Goal: Task Accomplishment & Management: Manage account settings

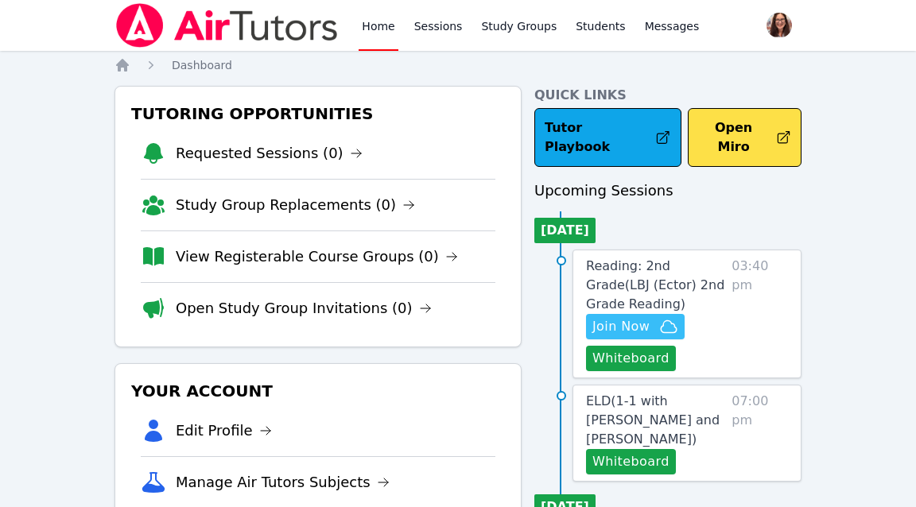
click at [650, 317] on span "Join Now" at bounding box center [635, 326] width 86 height 19
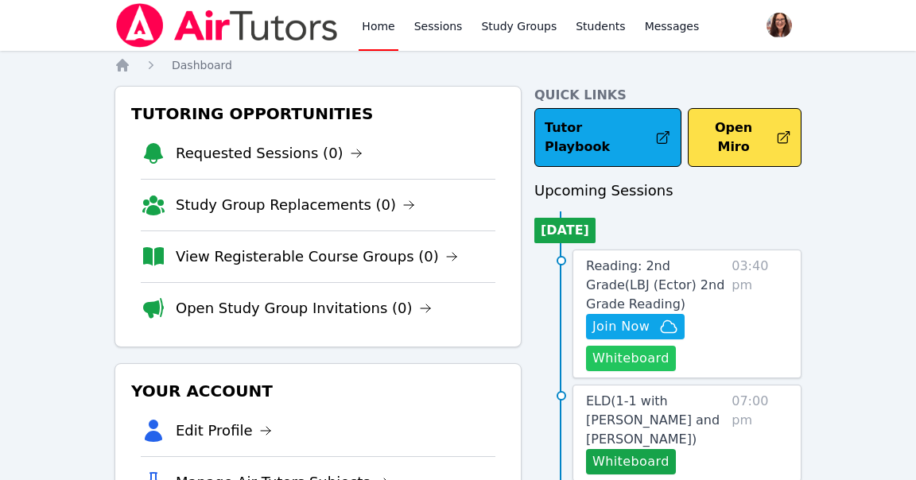
click at [630, 346] on button "Whiteboard" at bounding box center [631, 358] width 90 height 25
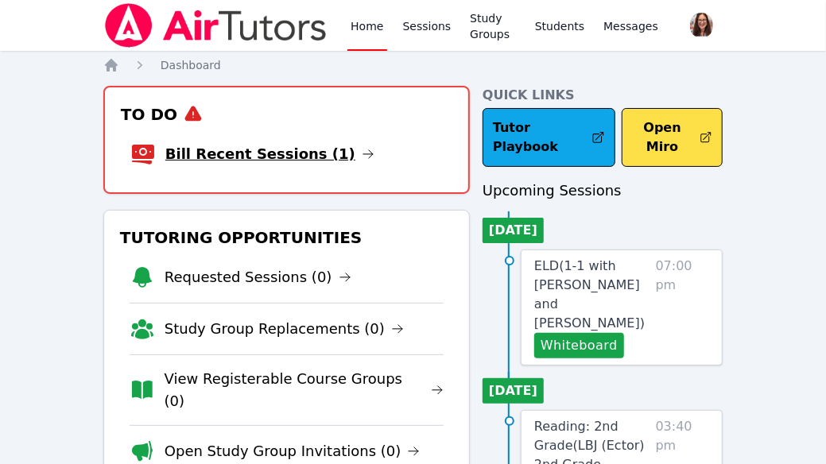
click at [276, 153] on link "Bill Recent Sessions (1)" at bounding box center [269, 154] width 209 height 22
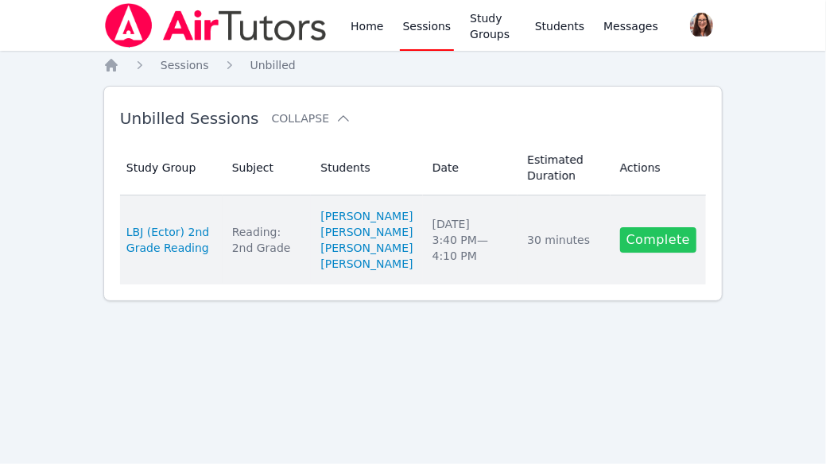
click at [678, 253] on link "Complete" at bounding box center [658, 239] width 76 height 25
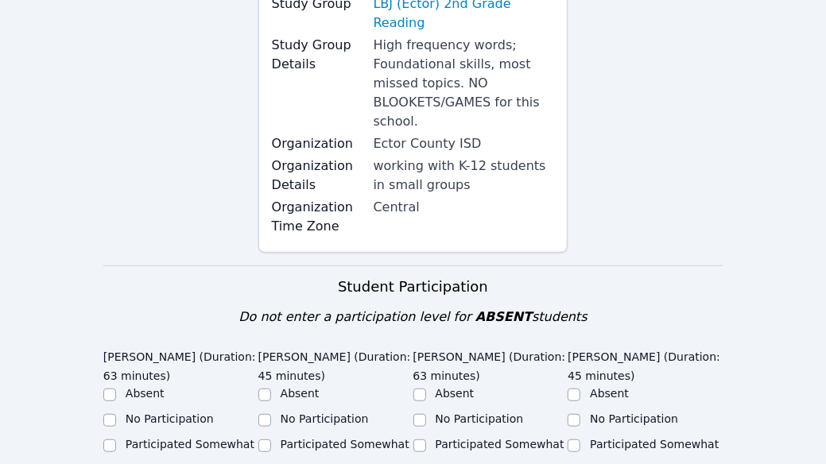
scroll to position [533, 0]
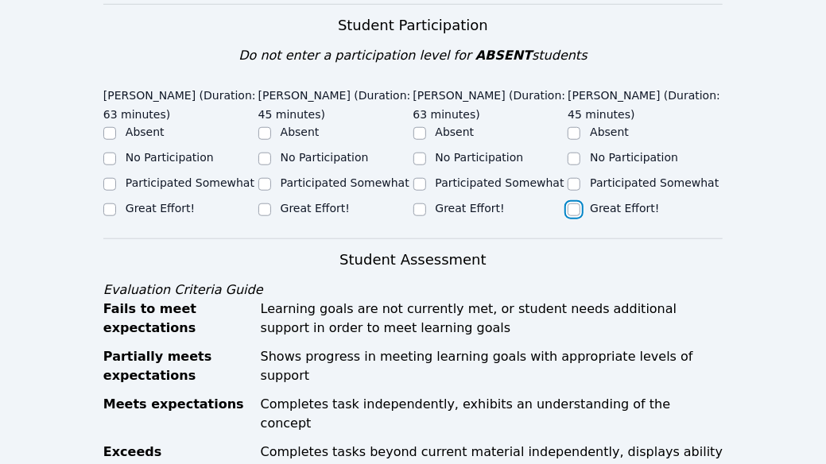
click at [573, 204] on input "Great Effort!" at bounding box center [574, 210] width 13 height 13
checkbox input "true"
click at [419, 204] on input "Great Effort!" at bounding box center [419, 210] width 13 height 13
checkbox input "true"
click at [267, 204] on input "Great Effort!" at bounding box center [264, 210] width 13 height 13
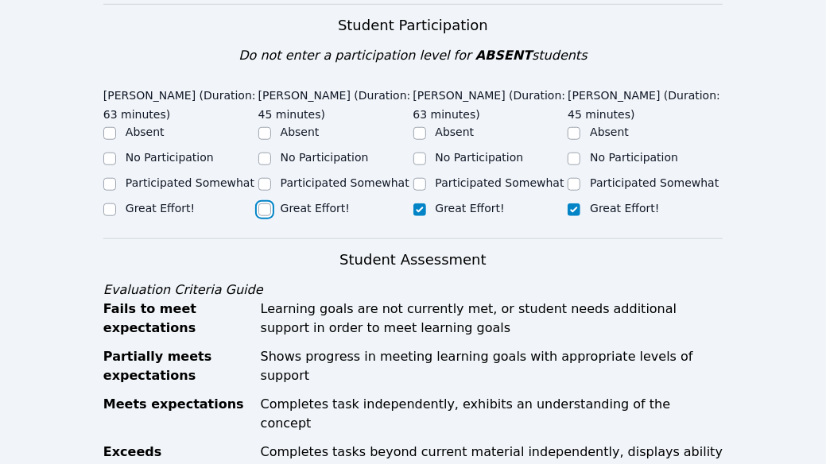
checkbox input "true"
click at [111, 204] on input "Great Effort!" at bounding box center [109, 210] width 13 height 13
checkbox input "true"
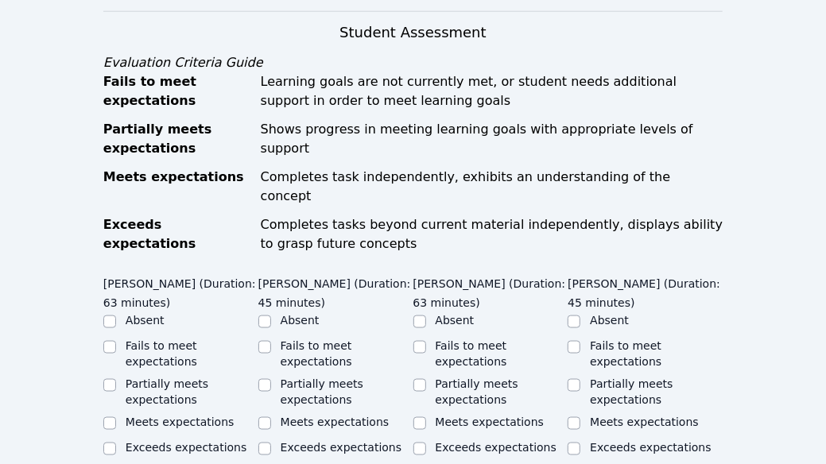
scroll to position [769, 0]
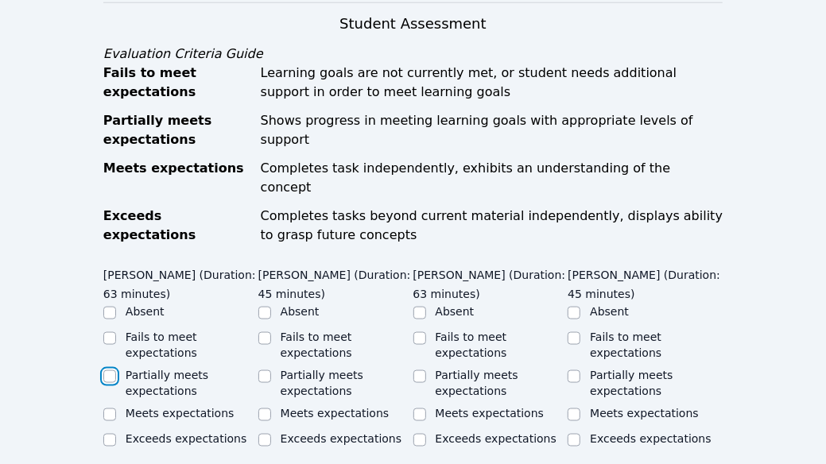
click at [114, 370] on input "Partially meets expectations" at bounding box center [109, 376] width 13 height 13
checkbox input "true"
click at [266, 370] on input "Partially meets expectations" at bounding box center [264, 376] width 13 height 13
checkbox input "true"
drag, startPoint x: 422, startPoint y: 336, endPoint x: 431, endPoint y: 337, distance: 8.8
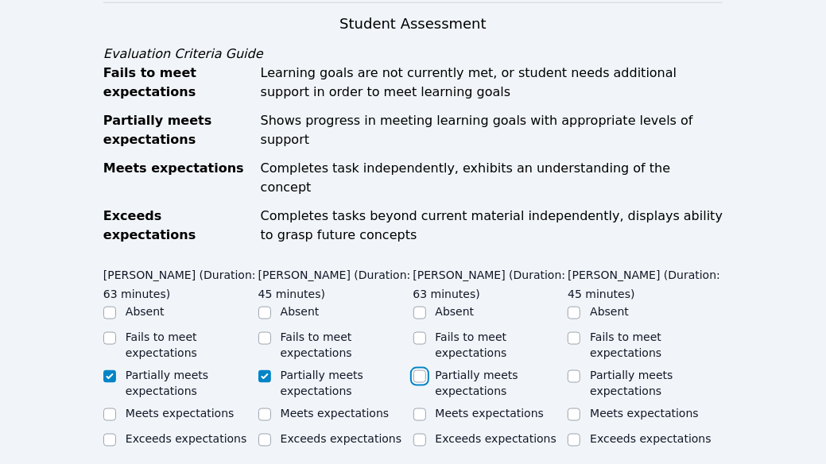
click at [424, 370] on input "Partially meets expectations" at bounding box center [419, 376] width 13 height 13
checkbox input "true"
click at [572, 370] on input "Partially meets expectations" at bounding box center [574, 376] width 13 height 13
checkbox input "true"
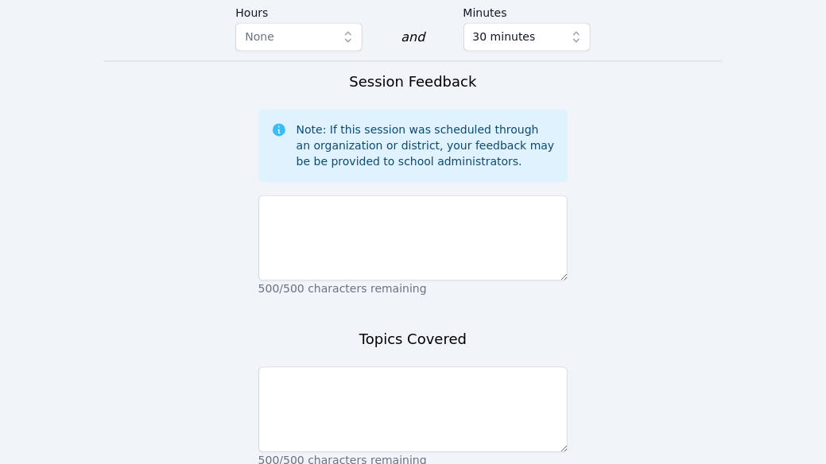
scroll to position [1364, 0]
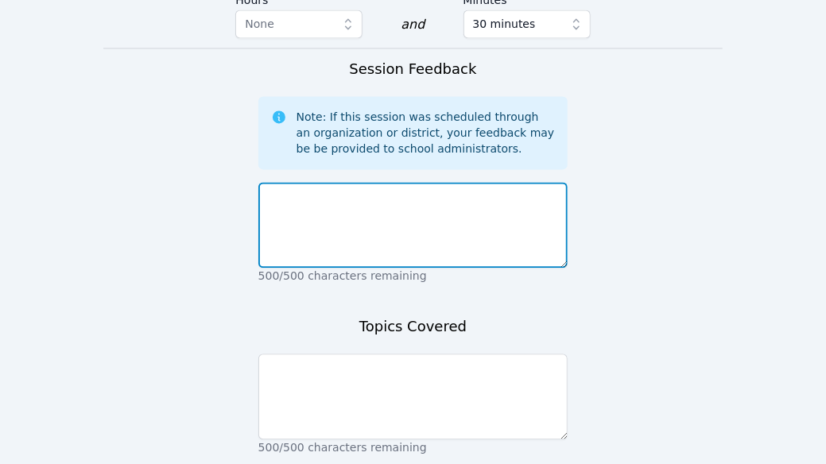
click at [496, 182] on textarea at bounding box center [413, 225] width 310 height 86
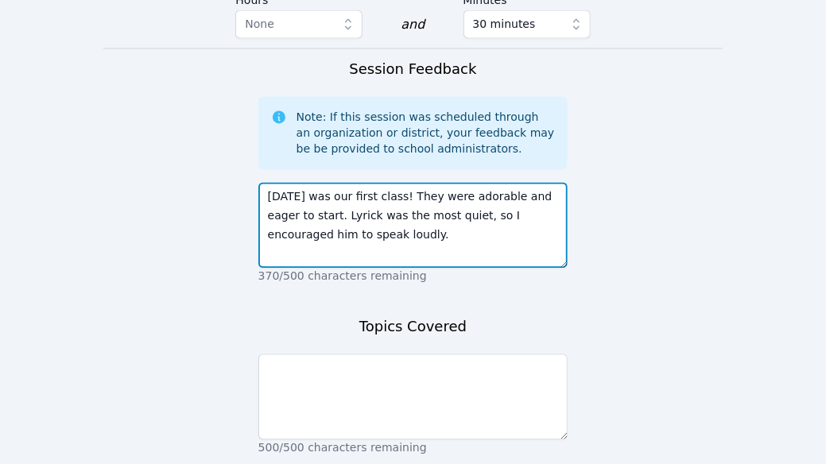
click at [342, 182] on textarea "Today was our first class! They were adorable and eager to start. Lyrick was th…" at bounding box center [413, 225] width 310 height 86
click at [405, 182] on textarea "Today was our first class! They were adorable and eager to start. Lyrick's voic…" at bounding box center [413, 225] width 310 height 86
click at [429, 182] on textarea "Today was our first class! They were adorable and eager to start. Lyrick's voic…" at bounding box center [413, 225] width 310 height 86
drag, startPoint x: 507, startPoint y: 177, endPoint x: 298, endPoint y: 202, distance: 210.5
click at [298, 202] on textarea "Today was our first class! They were adorable and eager to start. Lyrick's voic…" at bounding box center [413, 225] width 310 height 86
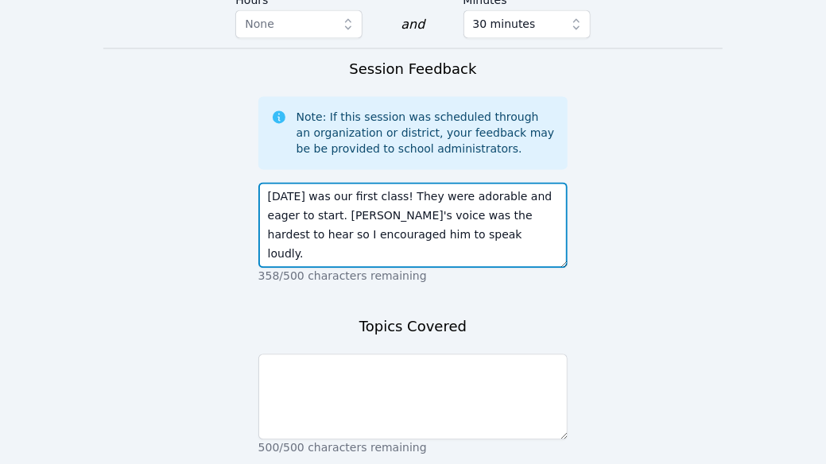
click at [444, 200] on textarea "Today was our first class! They were adorable and eager to start. Lyrick's voic…" at bounding box center [413, 225] width 310 height 86
click at [522, 198] on textarea "Today was our first class! They were adorable and eager to start. Lyrick's voic…" at bounding box center [413, 225] width 310 height 86
click at [436, 215] on textarea "Today was our first class! They were adorable and eager to start. Lyrick's voic…" at bounding box center [413, 225] width 310 height 86
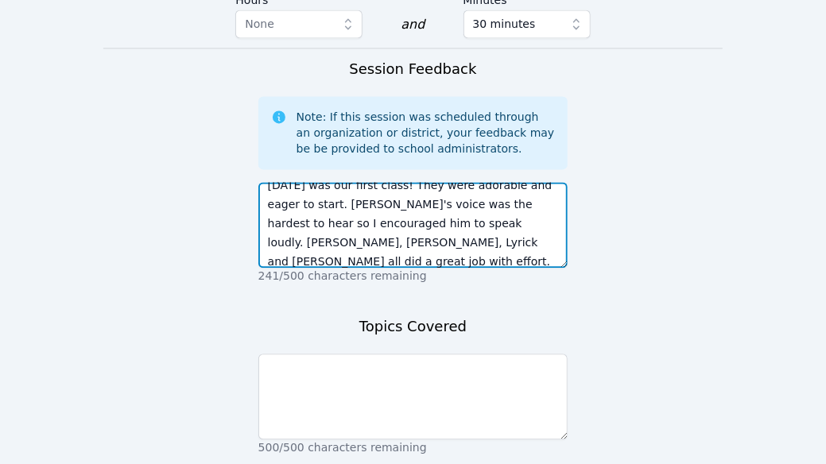
click at [398, 222] on textarea "Today was our first class! They were adorable and eager to start. Lyrick's voic…" at bounding box center [413, 225] width 310 height 86
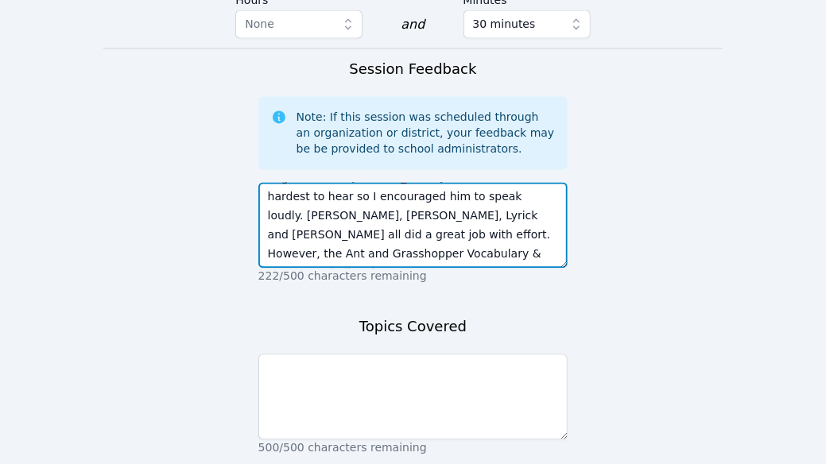
click at [443, 215] on textarea "Today was our first class! They were adorable and eager to start. Lyrick's voic…" at bounding box center [413, 225] width 310 height 86
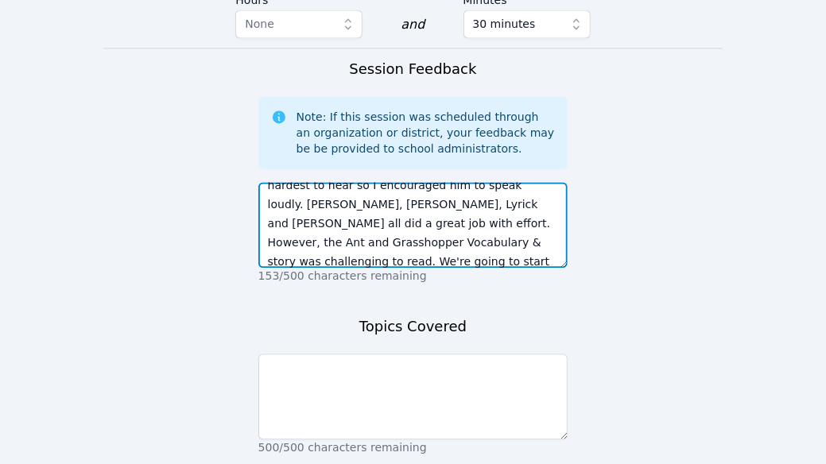
type textarea "Today was our first class! They were adorable and eager to start. Lyrick's voic…"
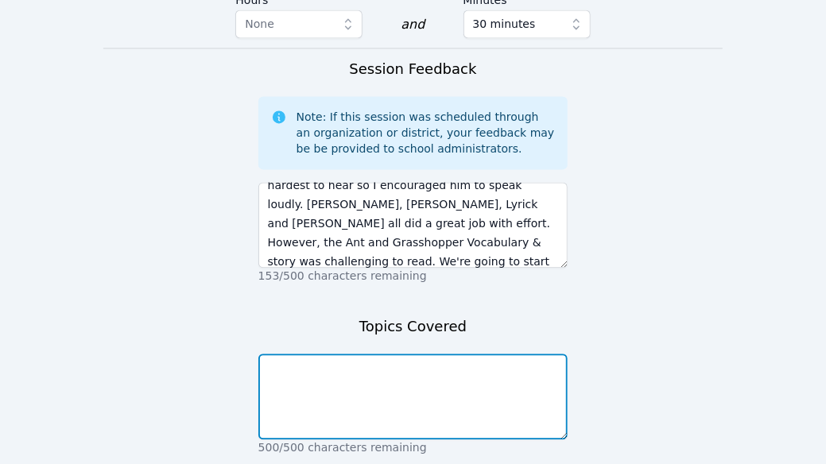
click at [453, 363] on textarea at bounding box center [413, 397] width 310 height 86
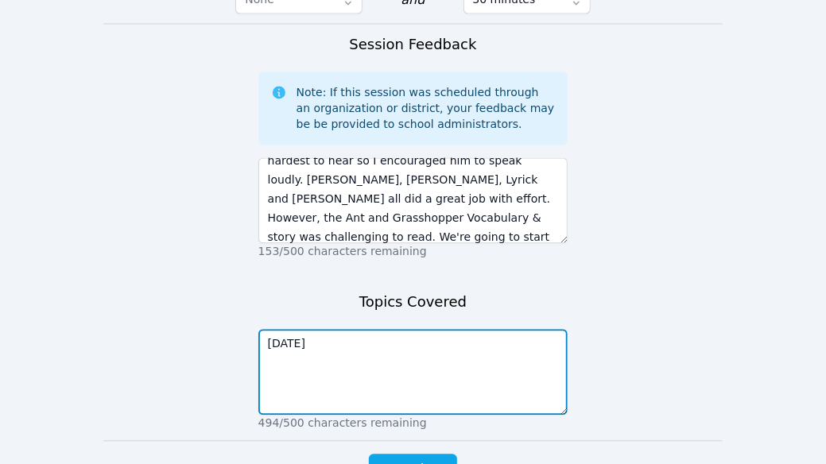
scroll to position [1448, 0]
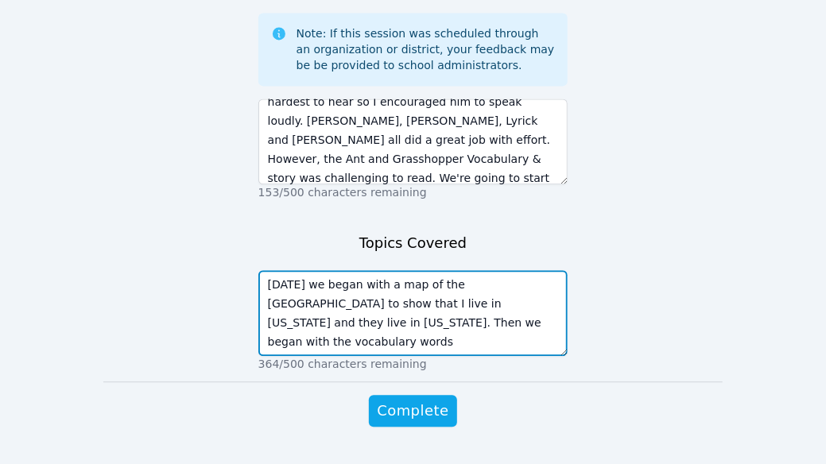
click at [522, 270] on textarea "Today we began with a map of the US to show that I live in Massachusetts and th…" at bounding box center [413, 313] width 310 height 86
click at [312, 270] on textarea "Today we began with a map of the US to show that I live in Massachusetts and th…" at bounding box center [413, 313] width 310 height 86
click at [379, 270] on textarea "Today we began with a map of the US to show that I live in Massachusetts and th…" at bounding box center [413, 313] width 310 height 86
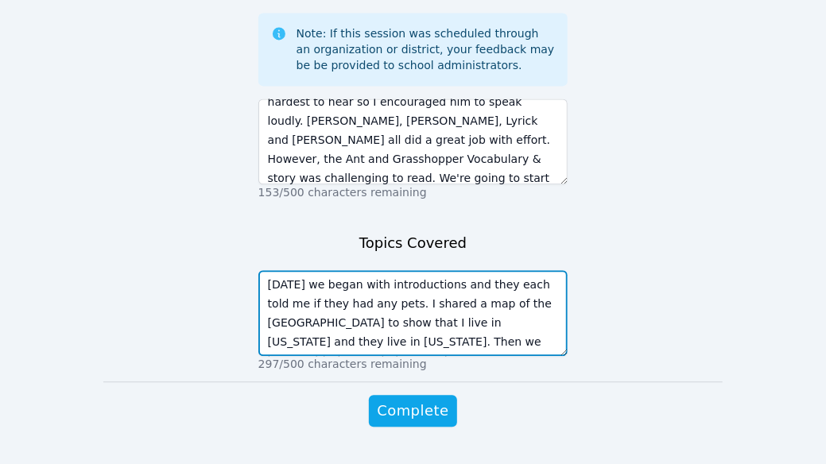
click at [501, 304] on textarea "Today we began with introductions and they each told me if they had any pets. I…" at bounding box center [413, 313] width 310 height 86
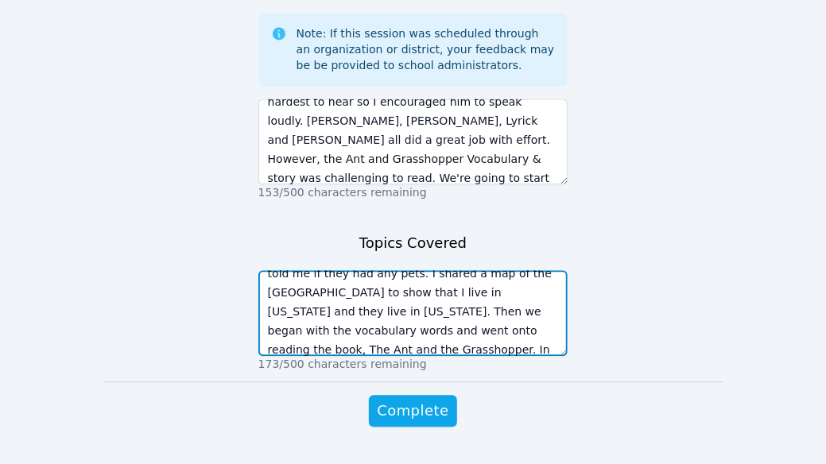
scroll to position [49, 0]
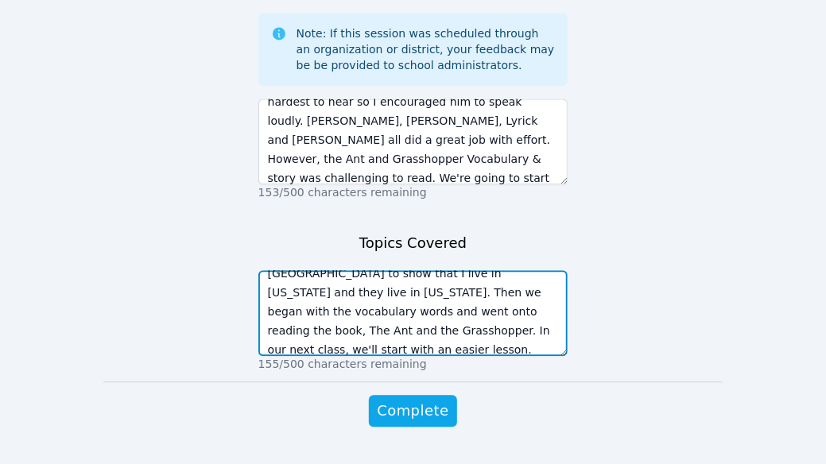
click at [501, 304] on textarea "Today we began with introductions and they each told me if they had any pets. I…" at bounding box center [413, 313] width 310 height 86
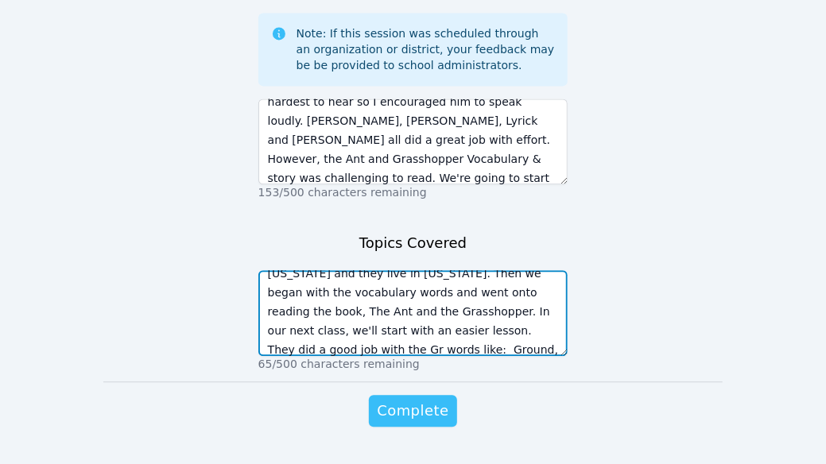
type textarea "Today we began with introductions and they each told me if they had any pets. I…"
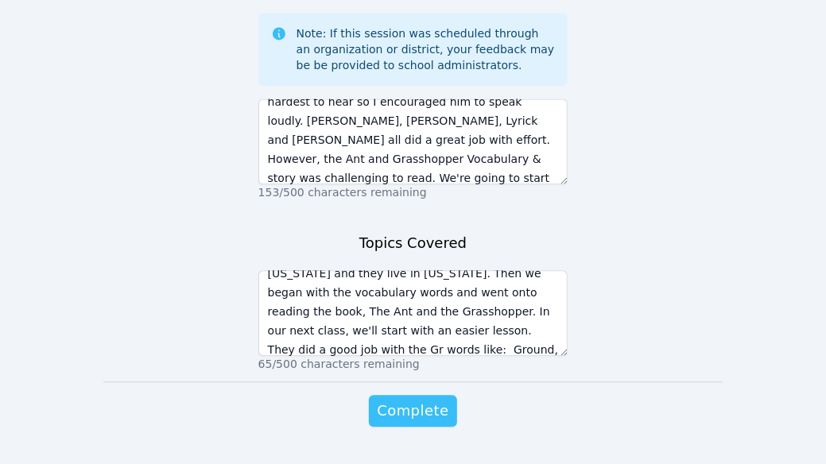
click at [437, 400] on span "Complete" at bounding box center [413, 411] width 72 height 22
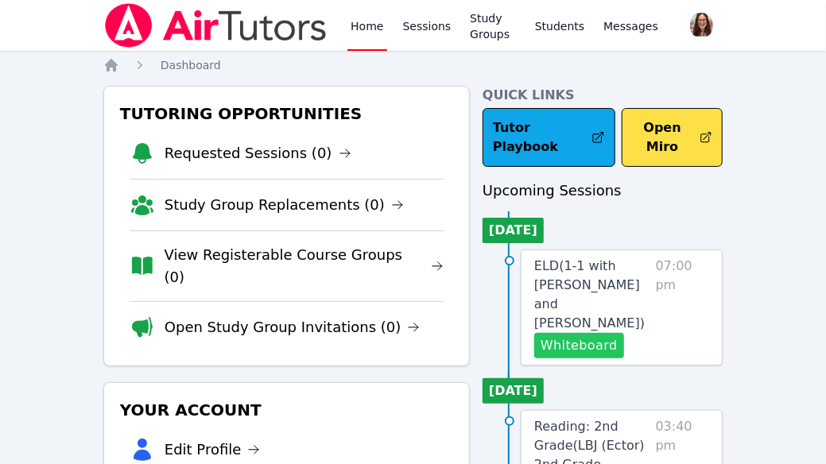
click at [602, 343] on button "Whiteboard" at bounding box center [579, 345] width 90 height 25
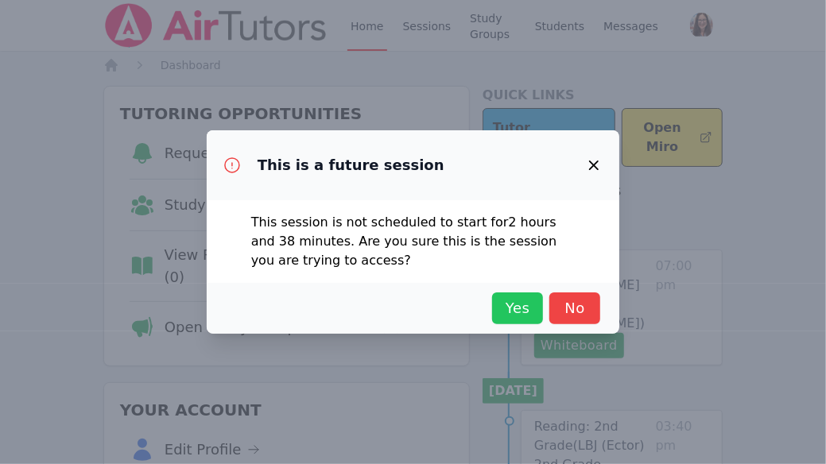
click at [518, 310] on span "Yes" at bounding box center [517, 308] width 35 height 22
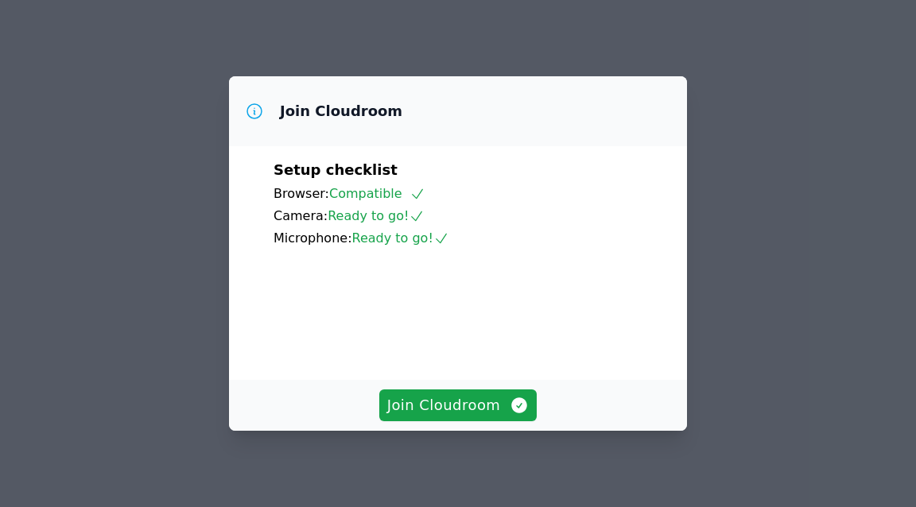
scroll to position [112, 0]
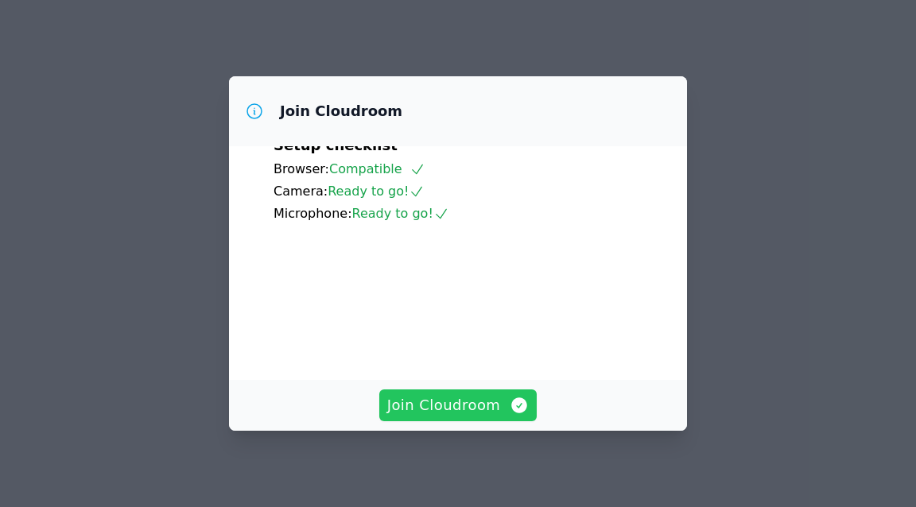
click at [489, 404] on span "Join Cloudroom" at bounding box center [458, 405] width 142 height 22
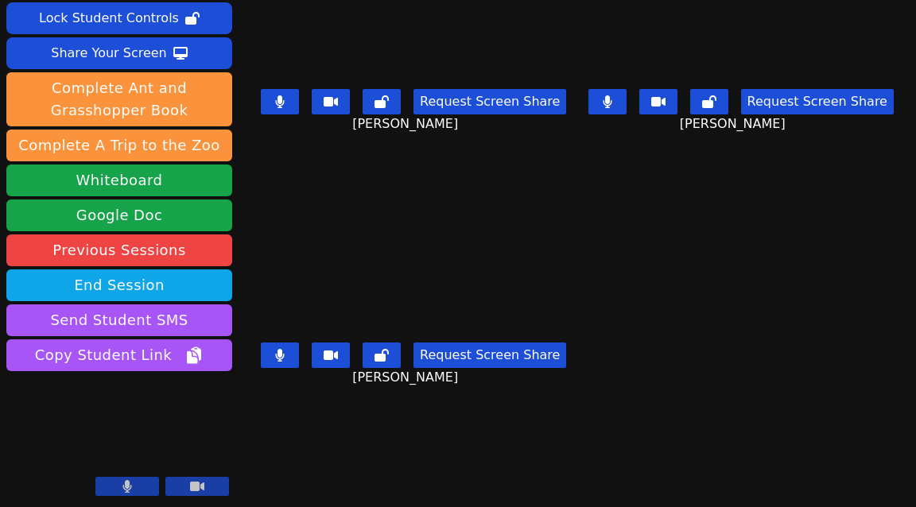
scroll to position [0, 0]
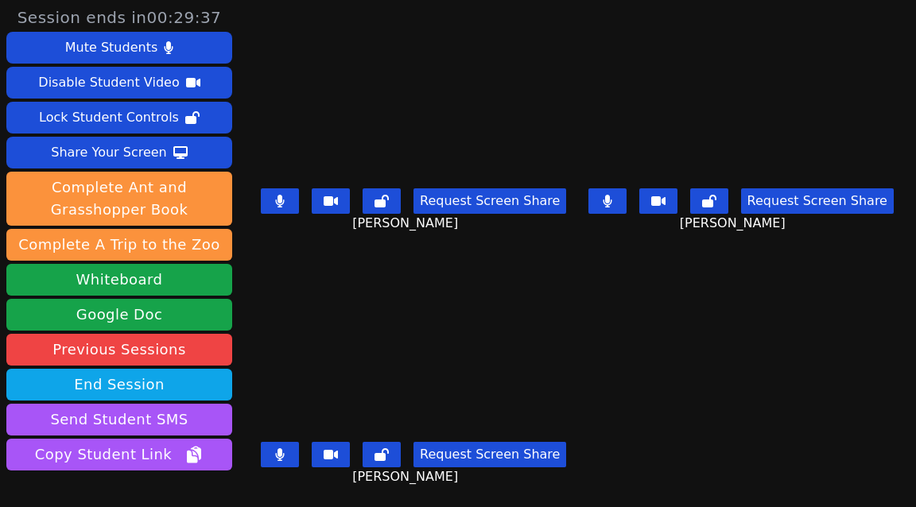
click at [611, 203] on icon at bounding box center [607, 201] width 9 height 13
click at [295, 455] on button at bounding box center [280, 454] width 38 height 25
click at [285, 204] on icon at bounding box center [280, 201] width 9 height 13
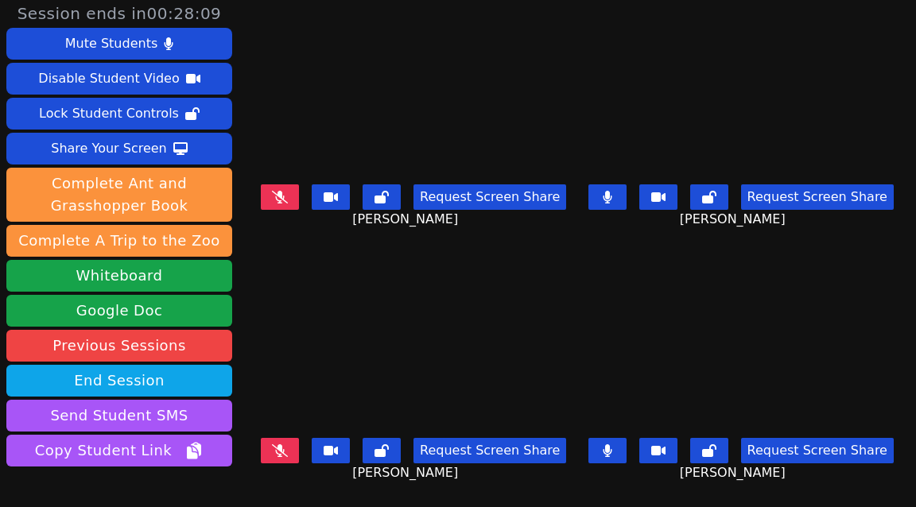
click at [611, 452] on icon at bounding box center [607, 450] width 9 height 13
click at [288, 451] on icon at bounding box center [280, 450] width 16 height 13
click at [278, 455] on button at bounding box center [280, 450] width 38 height 25
click at [614, 454] on icon at bounding box center [607, 450] width 16 height 13
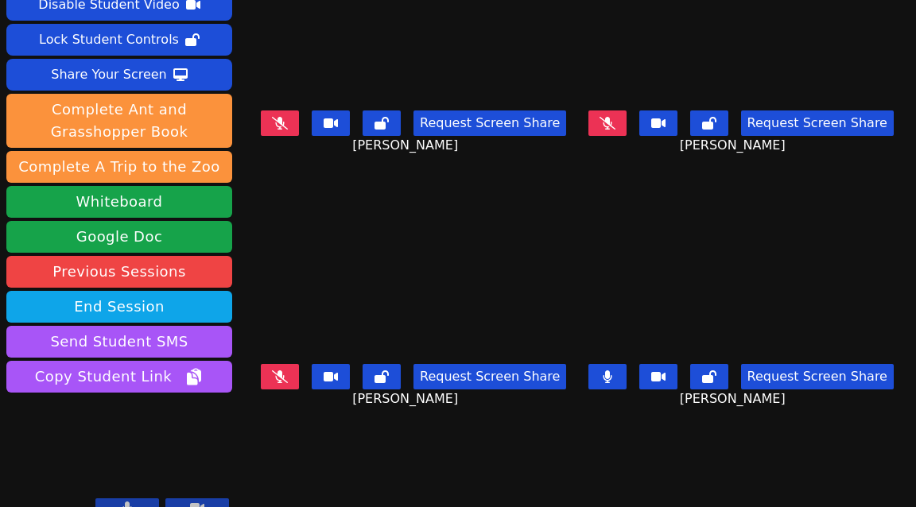
scroll to position [78, 0]
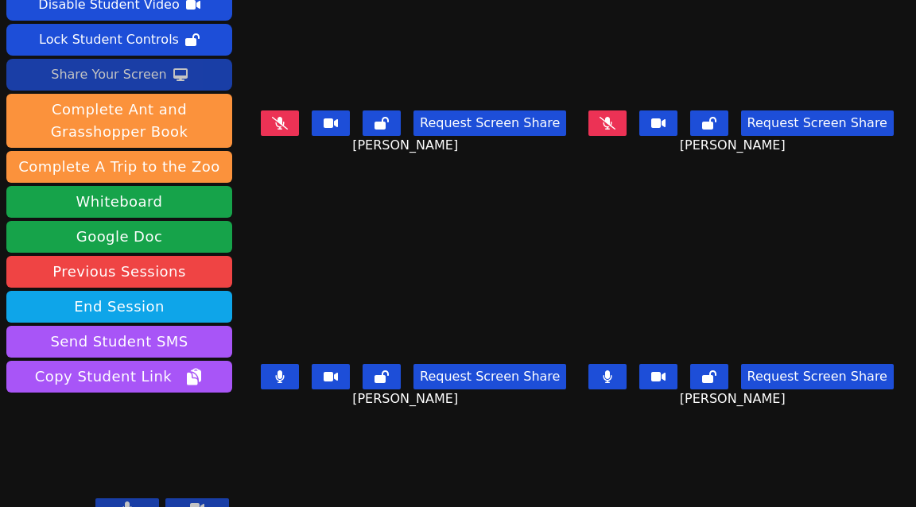
click at [134, 79] on div "Share Your Screen" at bounding box center [109, 74] width 116 height 25
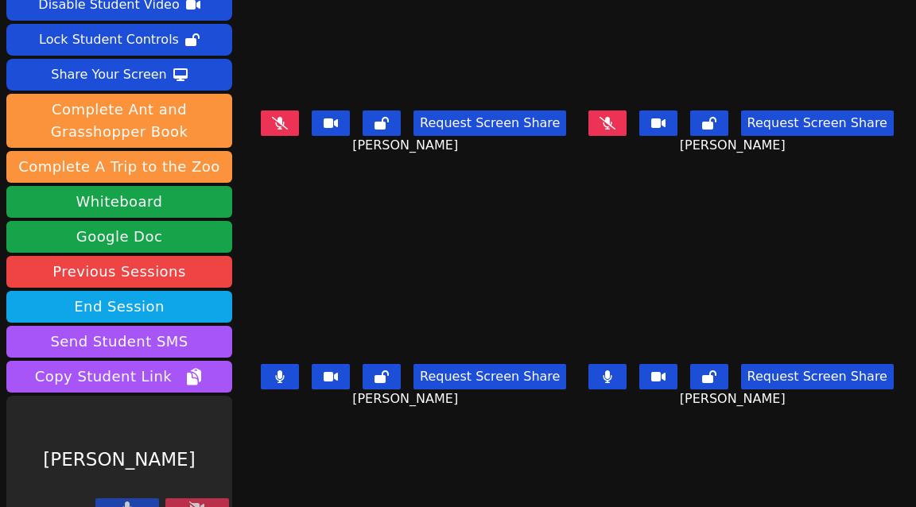
click at [283, 376] on icon at bounding box center [280, 376] width 9 height 13
click at [196, 502] on icon at bounding box center [197, 508] width 16 height 13
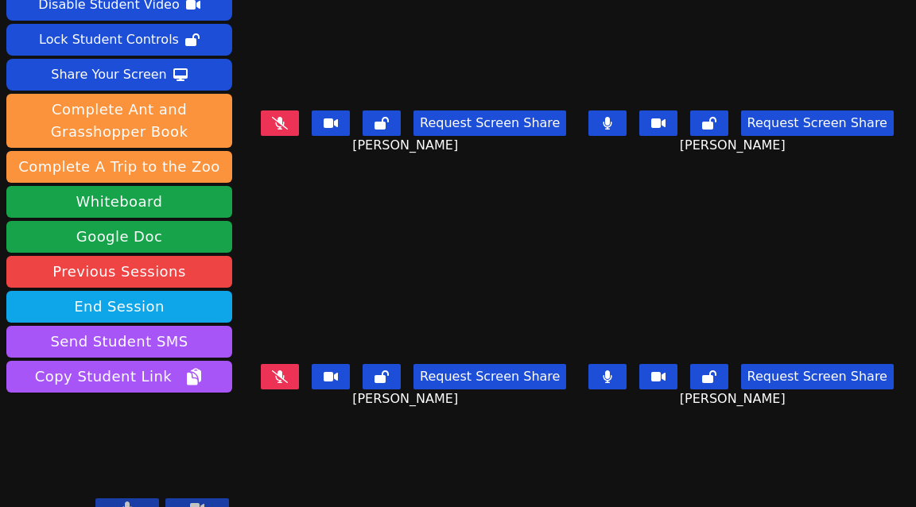
click at [207, 505] on button at bounding box center [197, 507] width 64 height 19
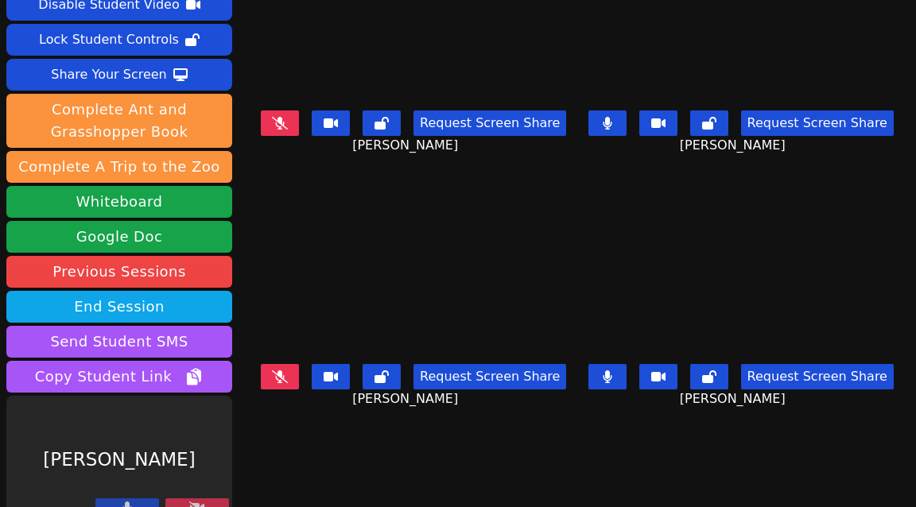
click at [207, 505] on button at bounding box center [197, 507] width 64 height 19
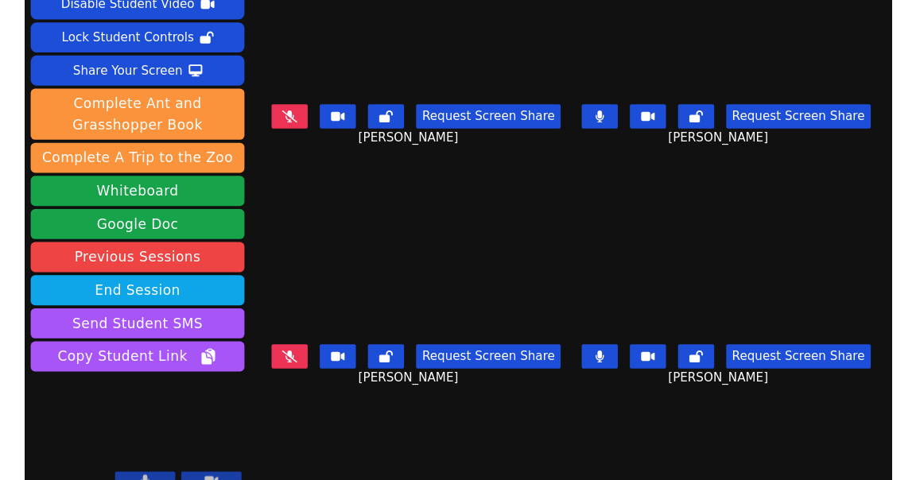
scroll to position [99, 0]
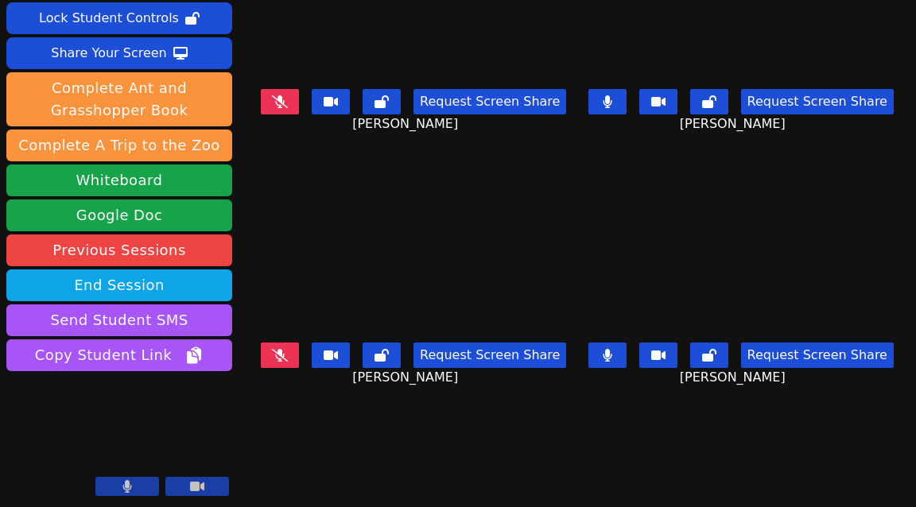
click at [609, 110] on button at bounding box center [607, 101] width 38 height 25
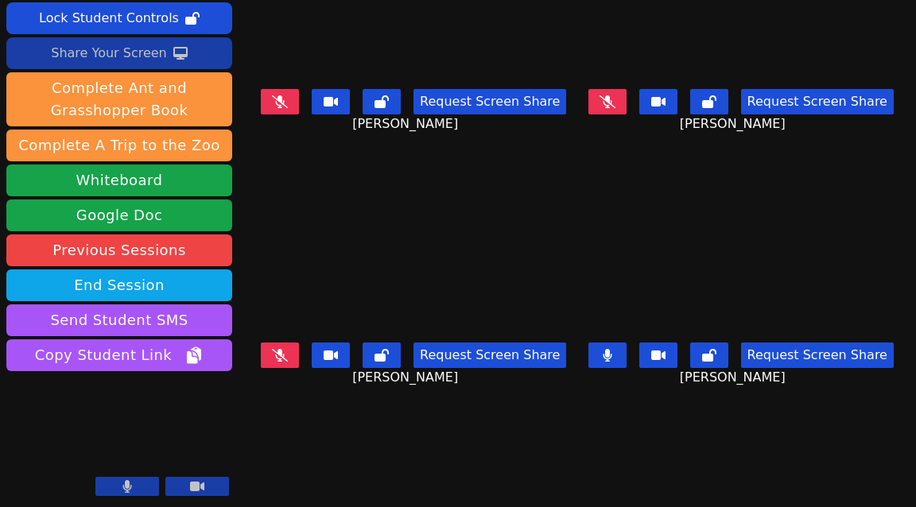
click at [138, 47] on div "Share Your Screen" at bounding box center [109, 53] width 116 height 25
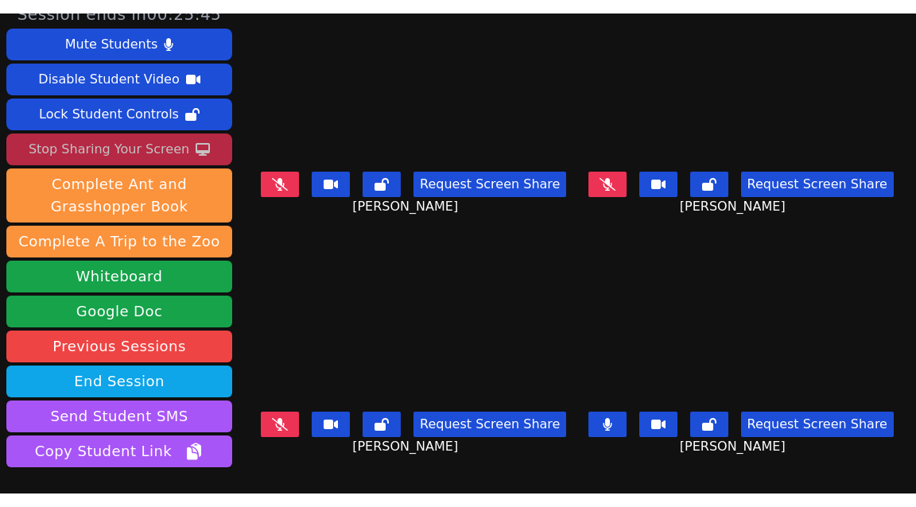
scroll to position [12, 0]
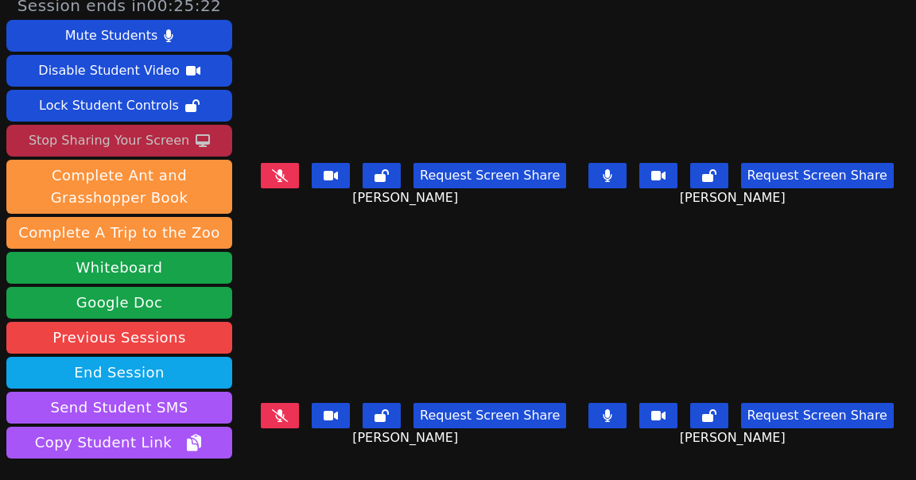
click at [132, 143] on div "Stop Sharing Your Screen" at bounding box center [109, 140] width 161 height 25
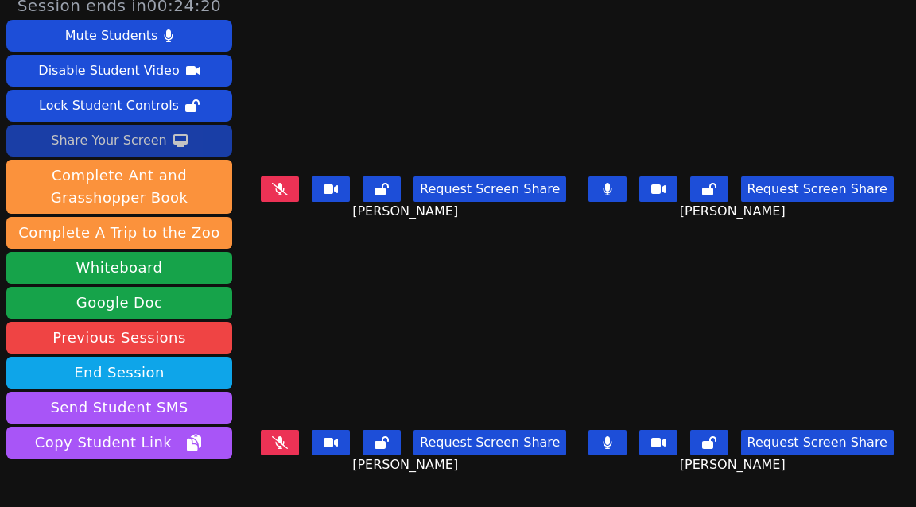
click at [281, 180] on button at bounding box center [280, 188] width 38 height 25
click at [622, 436] on button at bounding box center [607, 442] width 38 height 25
click at [293, 437] on button at bounding box center [280, 442] width 38 height 25
click at [615, 444] on icon at bounding box center [607, 442] width 16 height 13
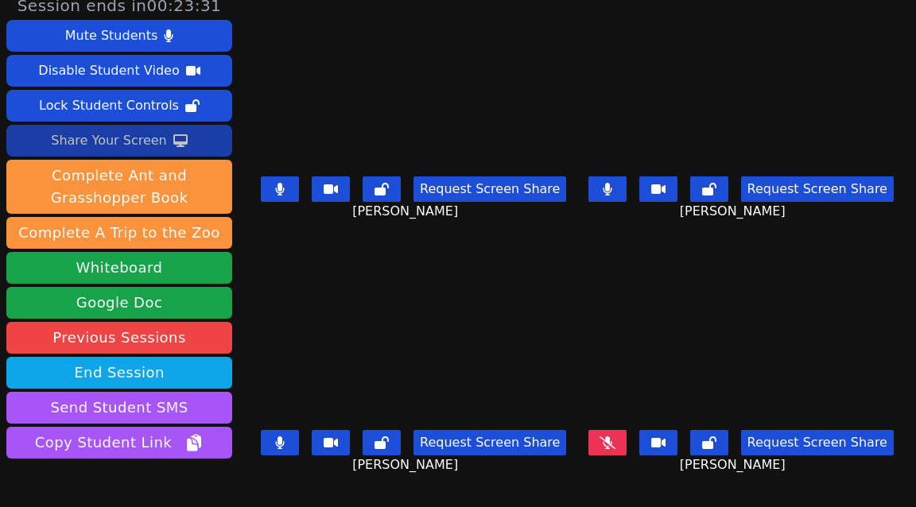
click at [615, 444] on icon at bounding box center [607, 442] width 16 height 13
click at [612, 441] on icon at bounding box center [608, 442] width 10 height 13
click at [285, 448] on icon at bounding box center [280, 442] width 9 height 13
click at [289, 188] on button at bounding box center [280, 188] width 38 height 25
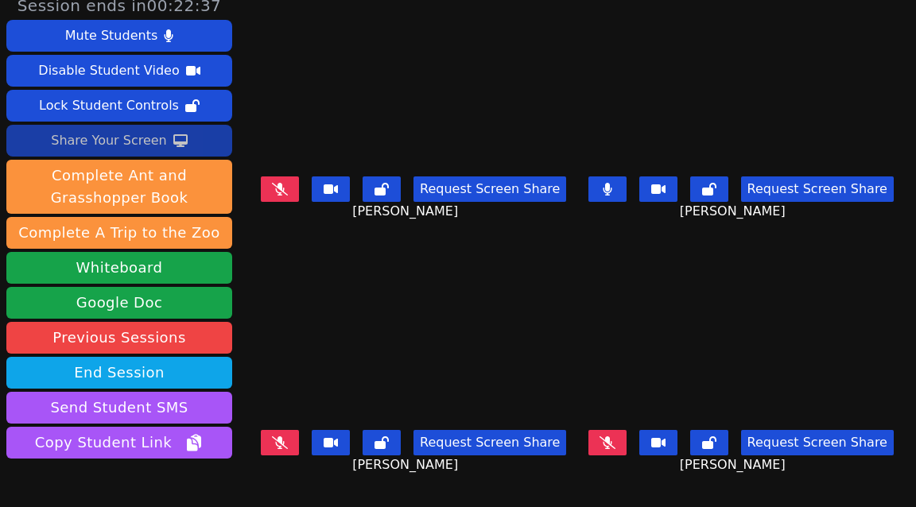
click at [284, 181] on button at bounding box center [280, 188] width 38 height 25
click at [612, 449] on button at bounding box center [607, 442] width 38 height 25
click at [285, 191] on icon at bounding box center [280, 189] width 10 height 13
click at [615, 446] on icon at bounding box center [607, 442] width 16 height 13
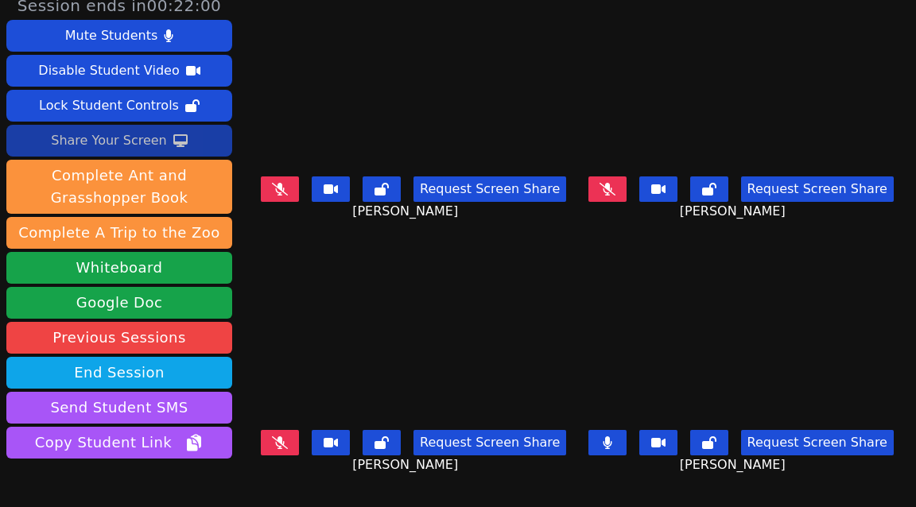
scroll to position [99, 0]
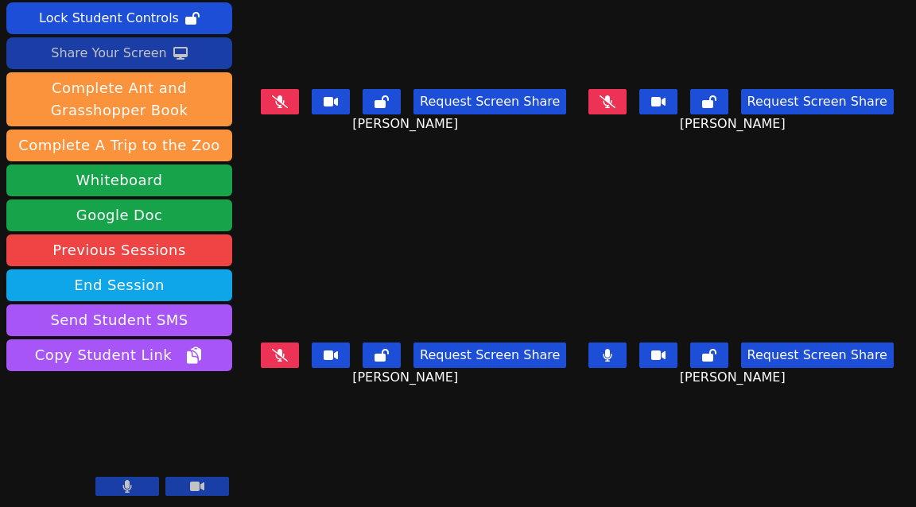
click at [293, 361] on button at bounding box center [280, 355] width 38 height 25
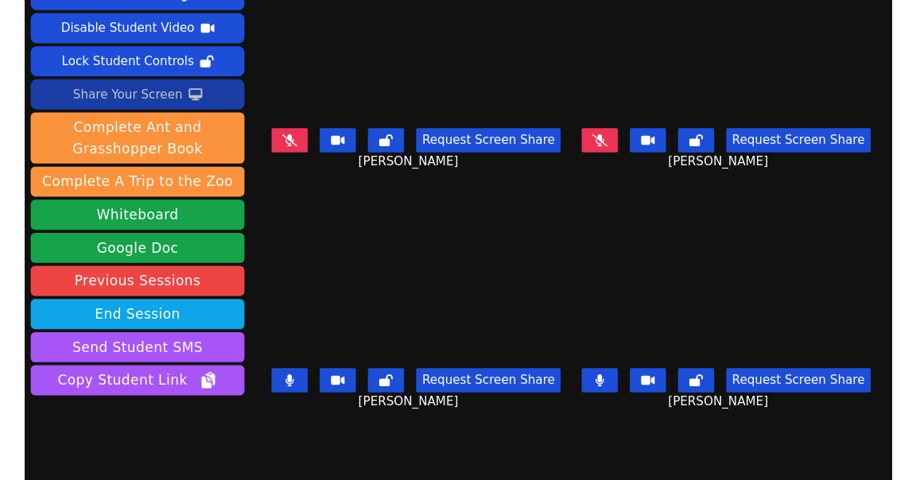
scroll to position [0, 0]
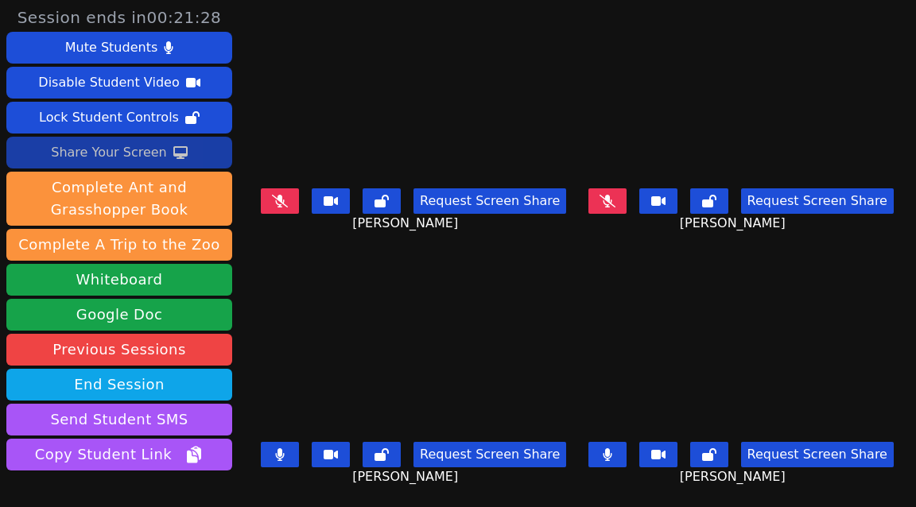
click at [122, 149] on div "Share Your Screen" at bounding box center [109, 152] width 116 height 25
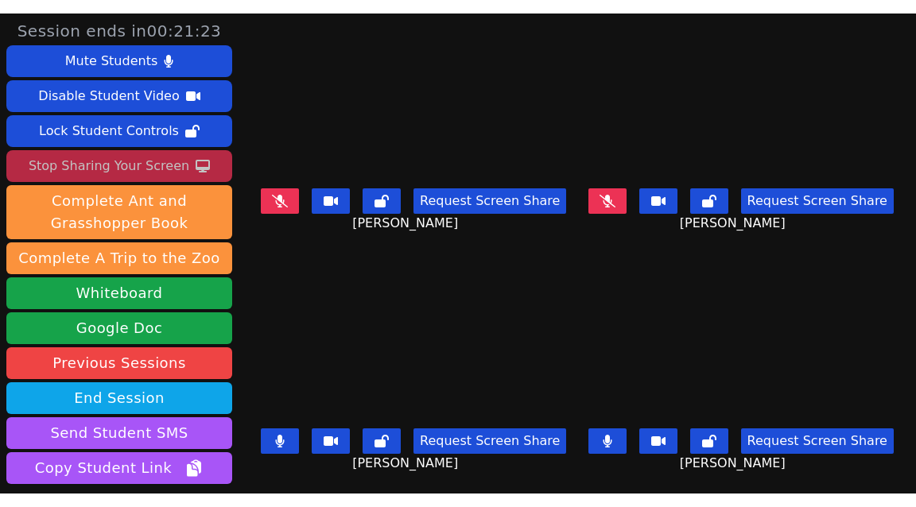
scroll to position [126, 0]
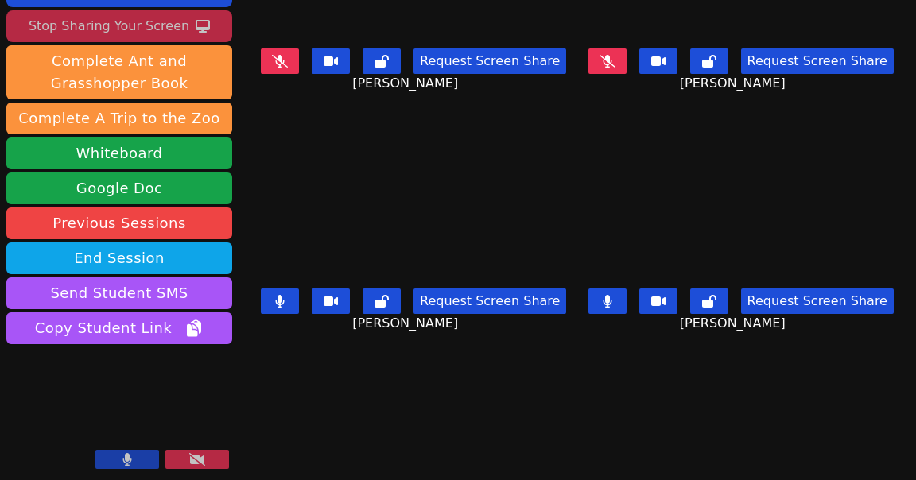
click at [285, 302] on icon at bounding box center [280, 301] width 10 height 13
click at [612, 302] on icon at bounding box center [608, 301] width 10 height 13
click at [613, 302] on icon at bounding box center [607, 301] width 16 height 13
click at [146, 27] on div "Stop Sharing Your Screen" at bounding box center [109, 26] width 161 height 25
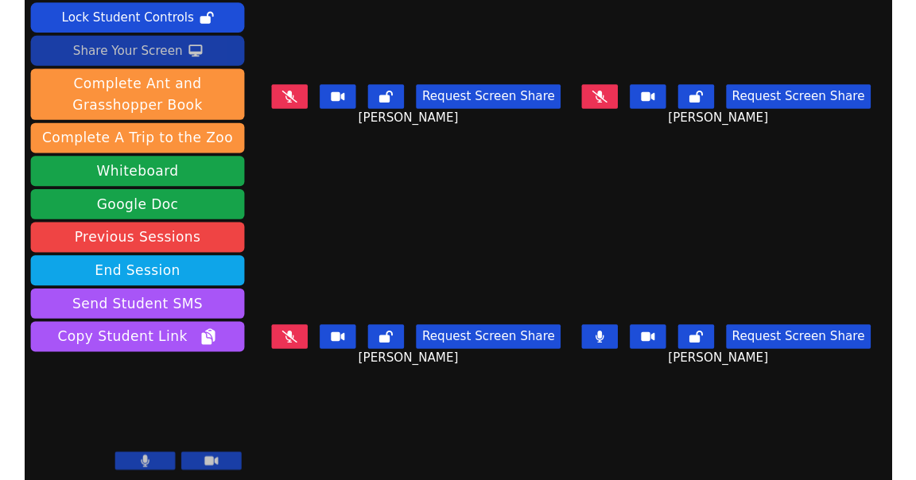
scroll to position [0, 0]
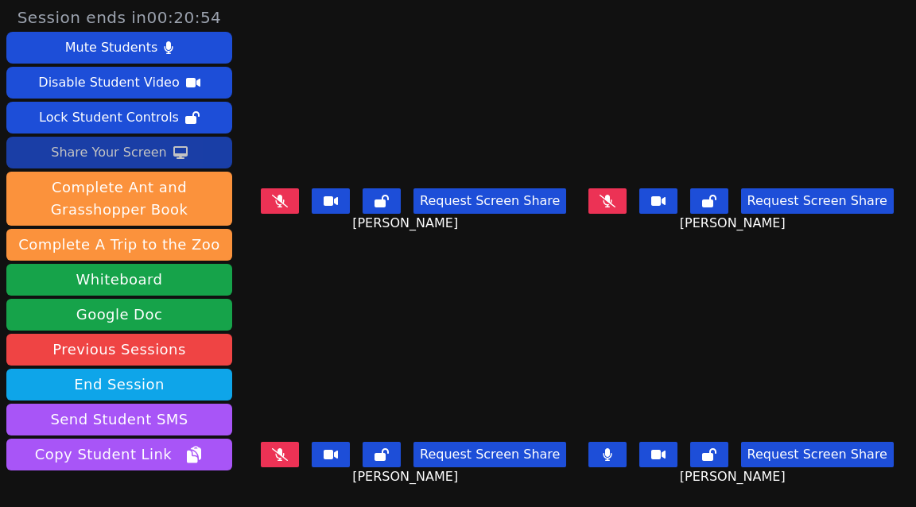
click at [297, 196] on button at bounding box center [280, 200] width 38 height 25
click at [622, 196] on button at bounding box center [607, 200] width 38 height 25
click at [118, 153] on div "Share Your Screen" at bounding box center [109, 152] width 116 height 25
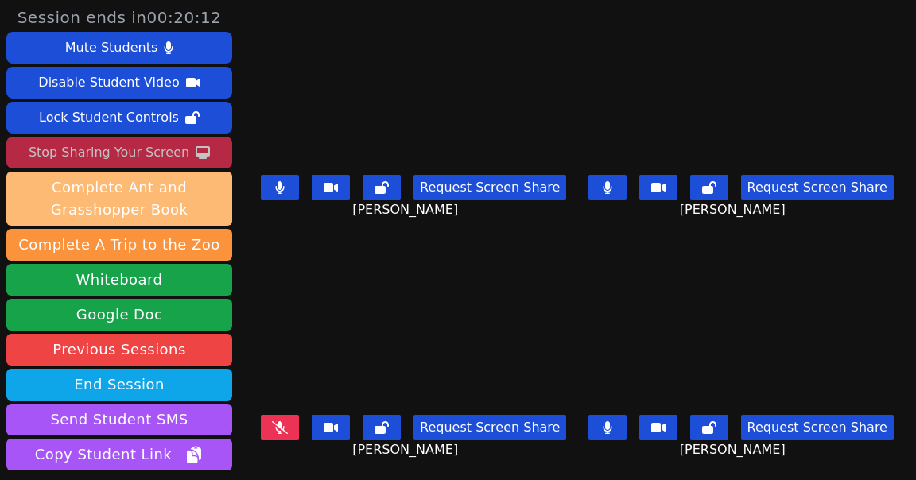
scroll to position [126, 0]
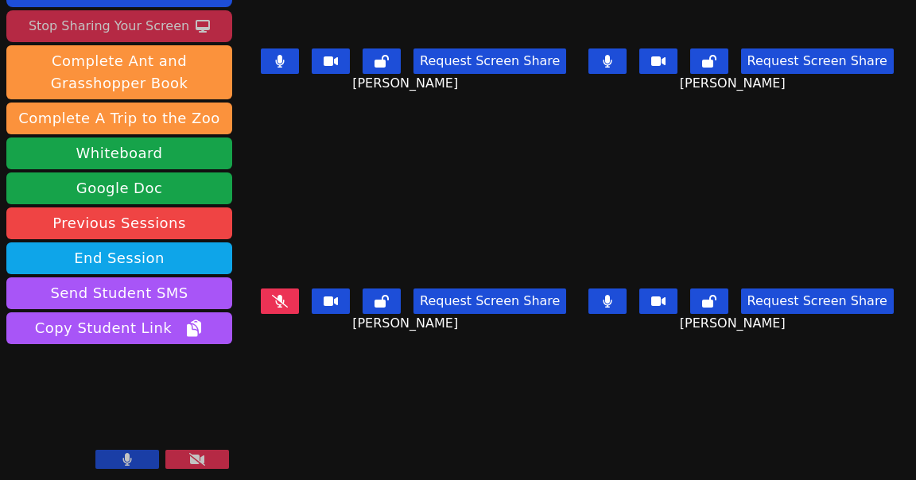
click at [147, 392] on video at bounding box center [119, 410] width 226 height 127
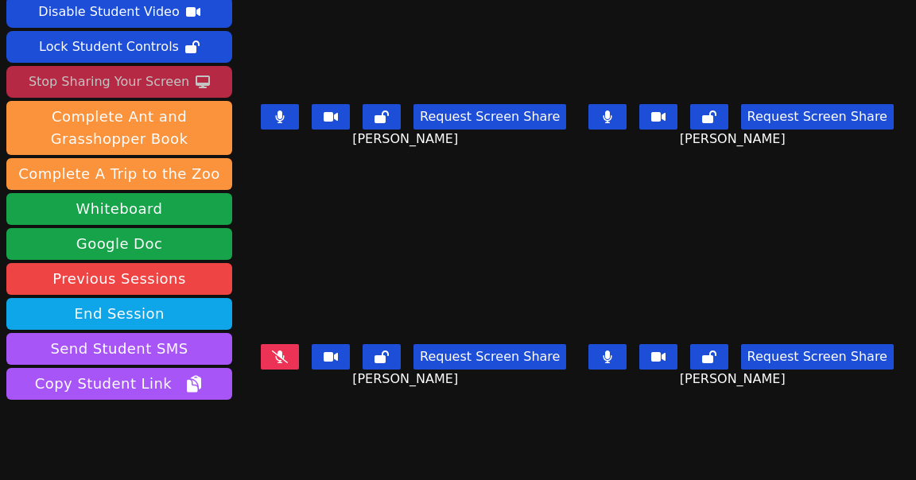
scroll to position [2, 0]
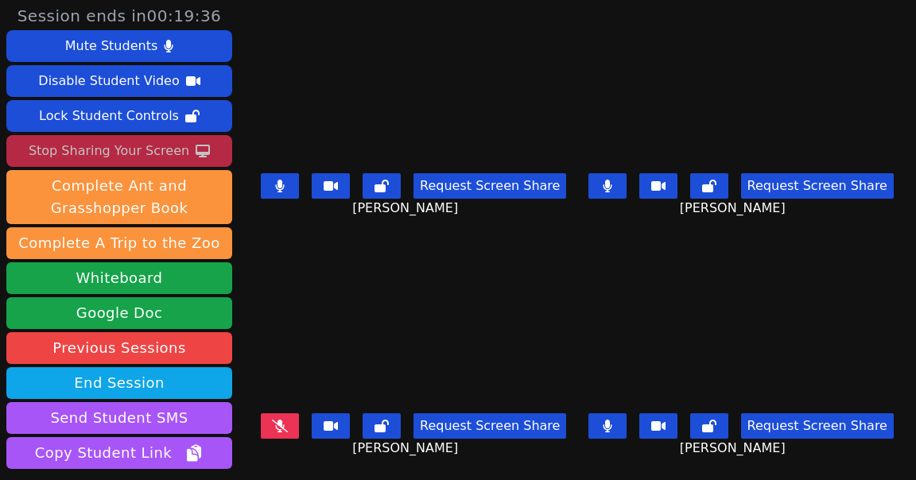
click at [295, 186] on button at bounding box center [280, 185] width 38 height 25
click at [611, 183] on icon at bounding box center [607, 186] width 9 height 13
click at [612, 430] on icon at bounding box center [608, 426] width 10 height 13
click at [103, 146] on div "Stop Sharing Your Screen" at bounding box center [109, 150] width 161 height 25
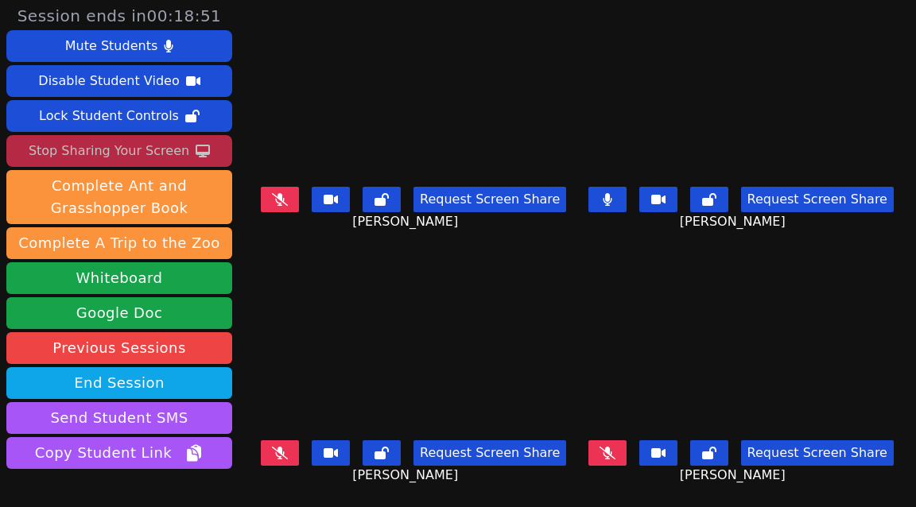
click at [103, 174] on div "Mute Students Disable Student Video Lock Student Controls Stop Sharing Your Scr…" at bounding box center [119, 251] width 226 height 442
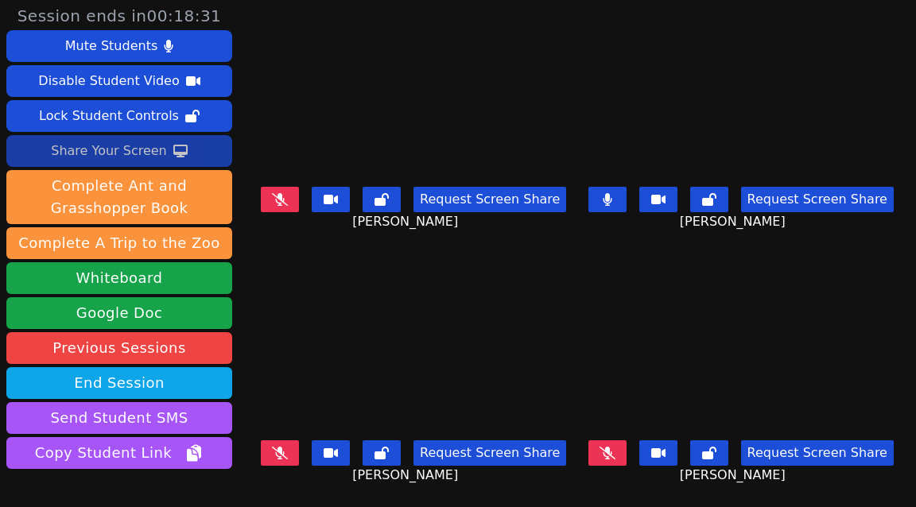
click at [626, 199] on button at bounding box center [607, 199] width 38 height 25
click at [288, 193] on icon at bounding box center [280, 199] width 16 height 13
click at [138, 150] on div "Share Your Screen" at bounding box center [109, 150] width 116 height 25
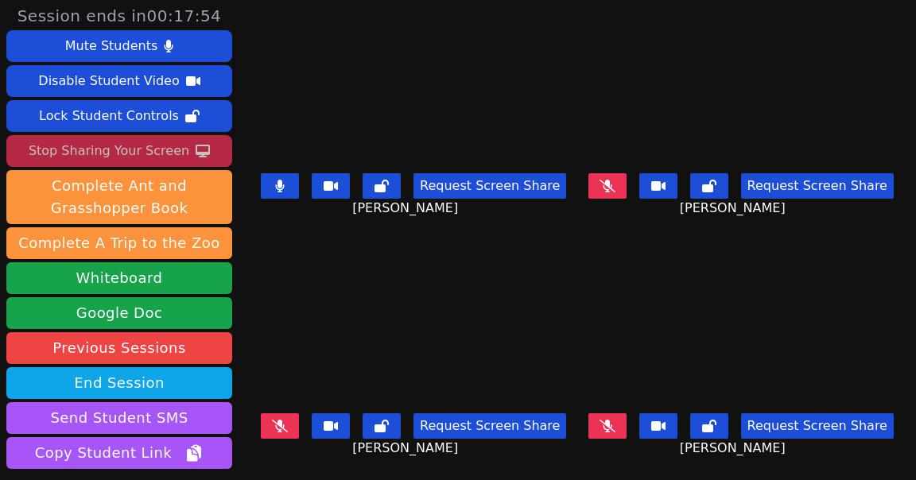
scroll to position [5, 0]
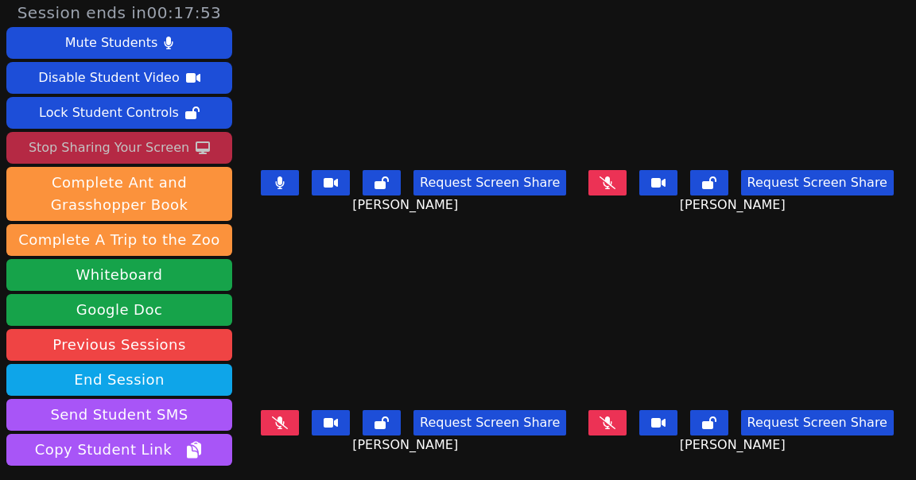
click at [299, 183] on button at bounding box center [280, 182] width 38 height 25
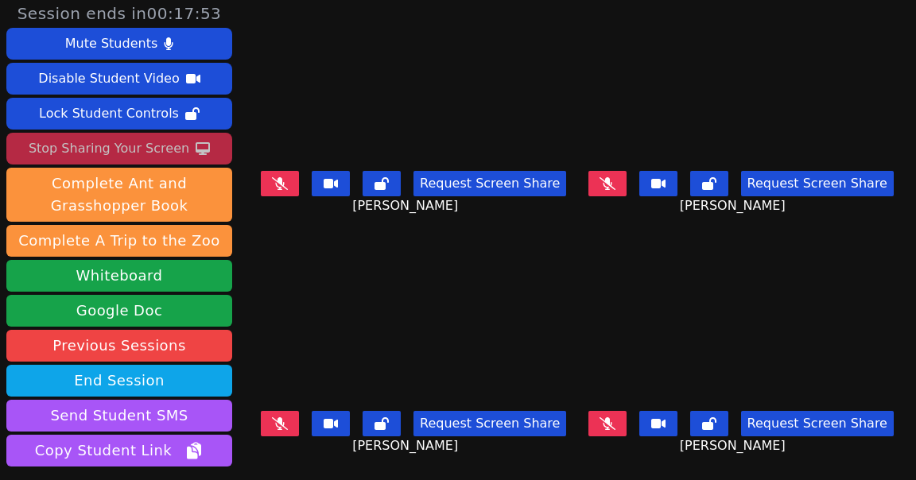
scroll to position [3, 0]
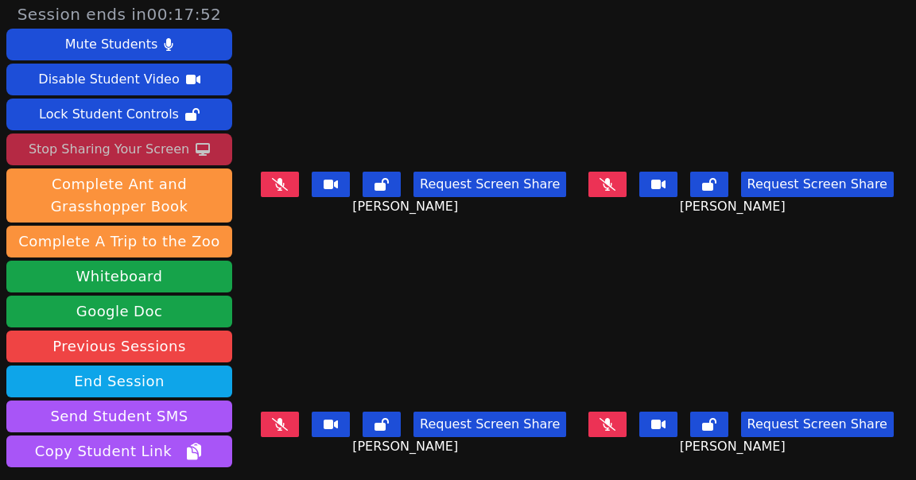
click at [605, 183] on icon at bounding box center [607, 184] width 16 height 13
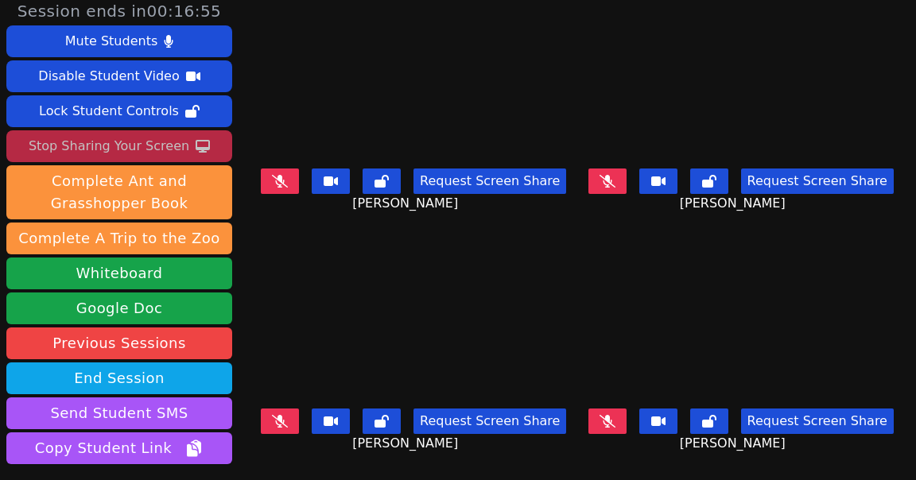
click at [285, 422] on icon at bounding box center [280, 421] width 16 height 13
click at [285, 419] on icon at bounding box center [280, 421] width 9 height 13
click at [618, 426] on button at bounding box center [607, 421] width 38 height 25
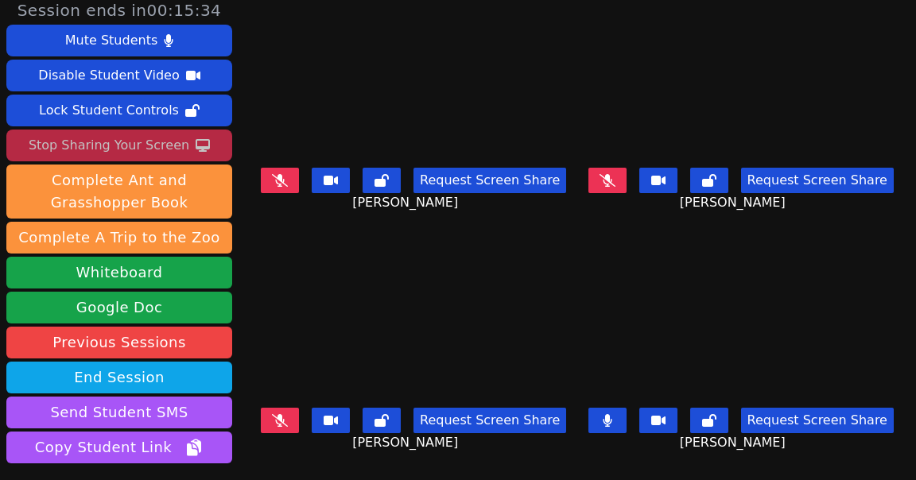
click at [615, 420] on button at bounding box center [607, 420] width 38 height 25
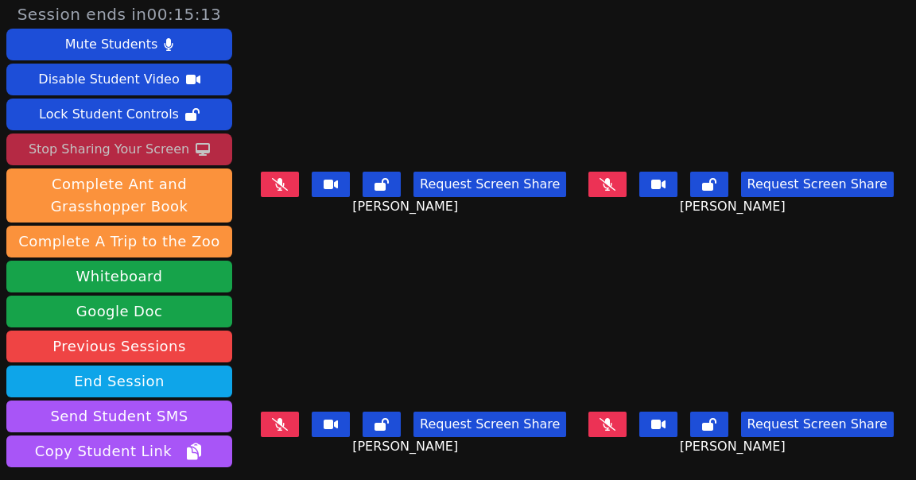
click at [608, 419] on icon at bounding box center [607, 424] width 16 height 13
click at [288, 187] on icon at bounding box center [280, 184] width 16 height 13
click at [288, 425] on icon at bounding box center [280, 424] width 16 height 13
click at [617, 424] on button at bounding box center [607, 424] width 38 height 25
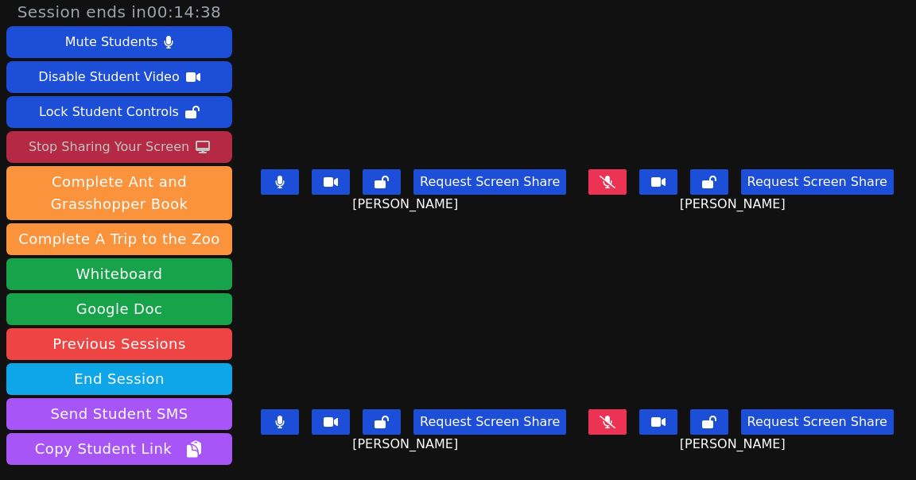
click at [285, 423] on icon at bounding box center [280, 422] width 9 height 13
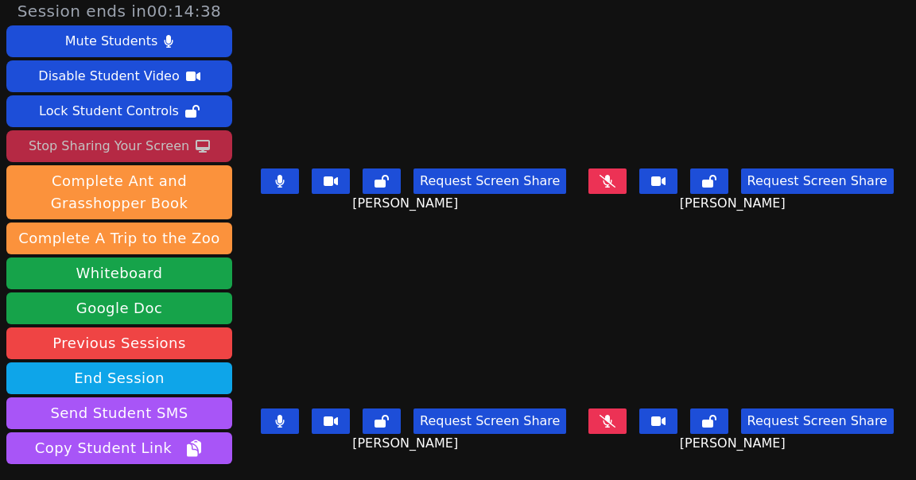
click at [285, 423] on icon at bounding box center [280, 421] width 10 height 13
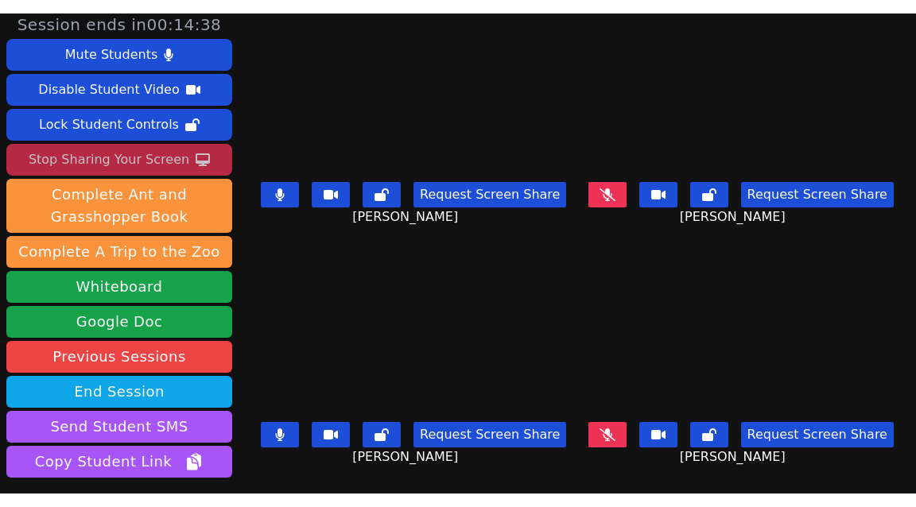
scroll to position [2, 0]
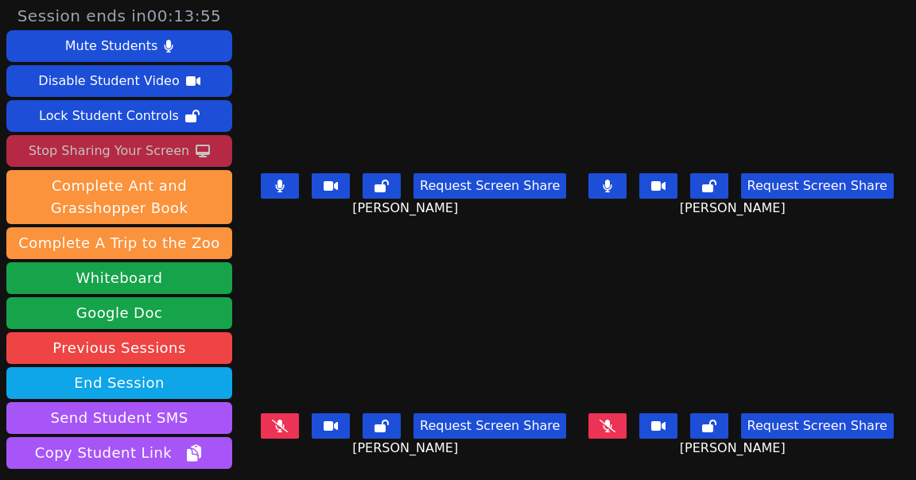
click at [523, 242] on div "XAILYN CASILLAS Request Screen Share XAILYN CASILLAS" at bounding box center [413, 358] width 315 height 240
click at [612, 181] on icon at bounding box center [607, 186] width 16 height 13
click at [285, 182] on icon at bounding box center [280, 186] width 9 height 13
click at [609, 185] on icon at bounding box center [607, 186] width 9 height 13
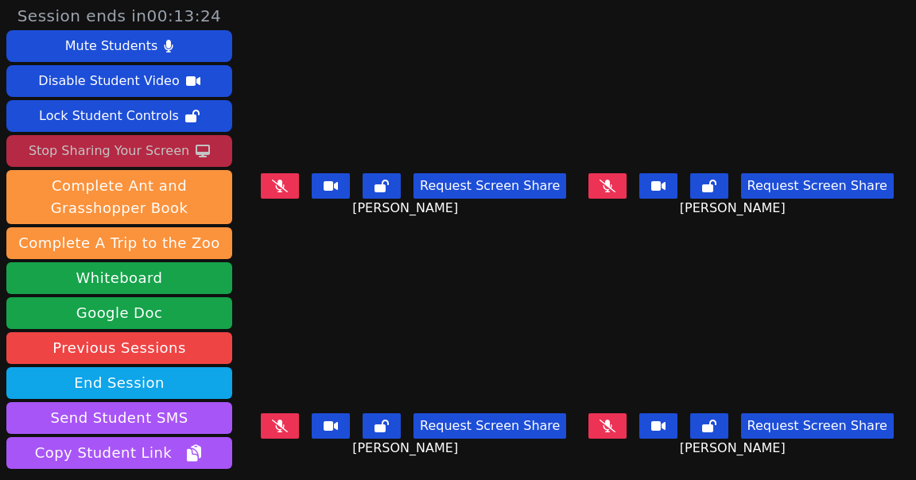
click at [288, 188] on icon at bounding box center [280, 186] width 16 height 13
click at [288, 425] on icon at bounding box center [280, 426] width 16 height 13
click at [285, 188] on icon at bounding box center [280, 186] width 9 height 13
click at [607, 427] on icon at bounding box center [607, 426] width 16 height 13
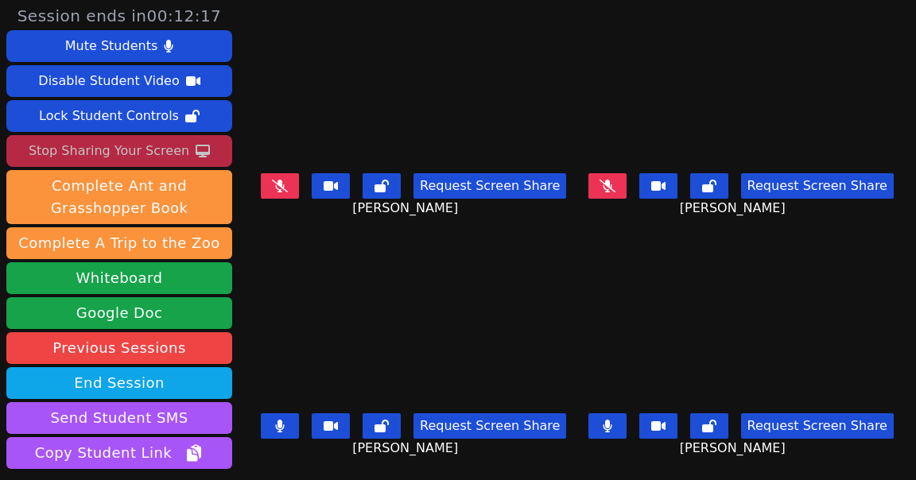
click at [299, 427] on button at bounding box center [280, 425] width 38 height 25
click at [611, 186] on icon at bounding box center [607, 186] width 16 height 13
click at [622, 422] on button at bounding box center [607, 425] width 38 height 25
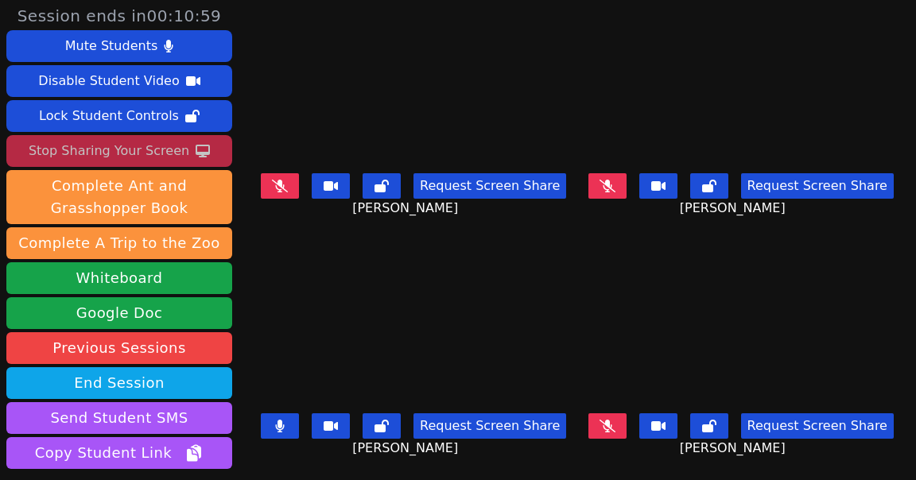
click at [285, 424] on icon at bounding box center [280, 426] width 10 height 13
click at [288, 180] on icon at bounding box center [280, 186] width 16 height 13
click at [298, 427] on button at bounding box center [280, 425] width 38 height 25
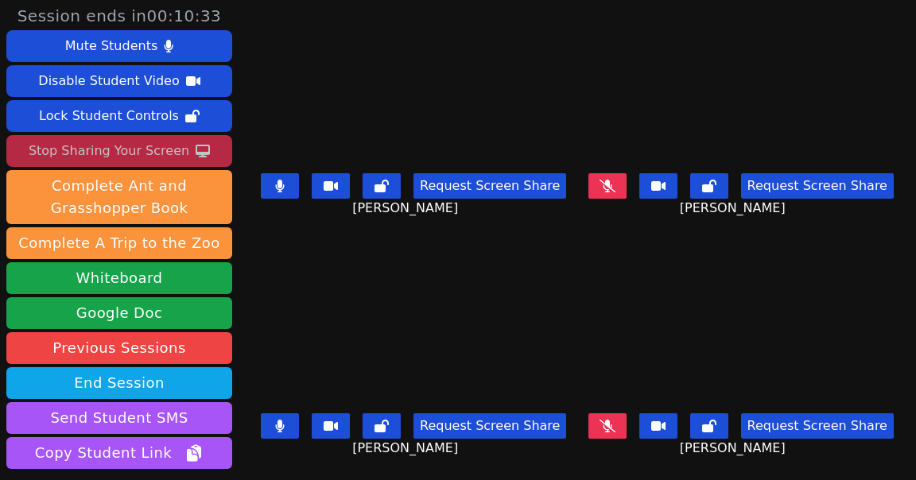
click at [285, 188] on icon at bounding box center [280, 186] width 10 height 13
click at [297, 428] on button at bounding box center [280, 425] width 38 height 25
click at [288, 428] on icon at bounding box center [280, 426] width 16 height 13
click at [623, 190] on button at bounding box center [607, 185] width 38 height 25
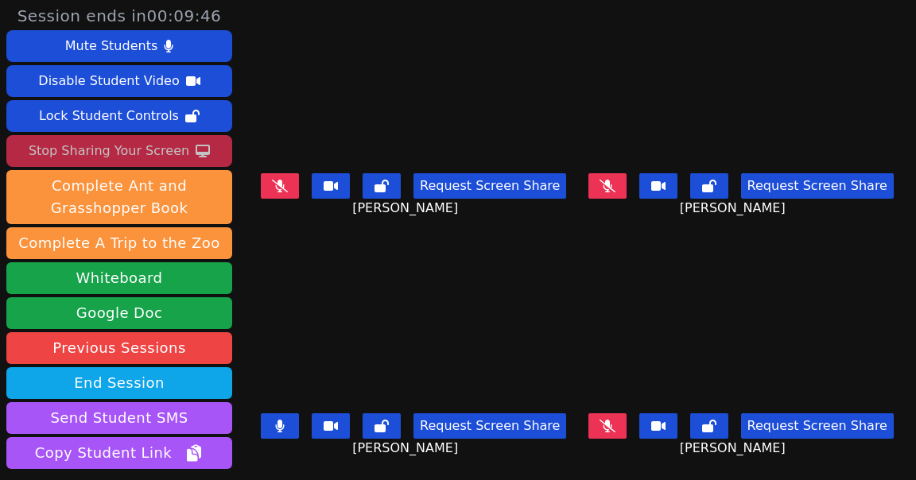
click at [623, 190] on button at bounding box center [607, 185] width 38 height 25
click at [297, 423] on button at bounding box center [280, 425] width 38 height 25
click at [288, 427] on icon at bounding box center [280, 426] width 16 height 13
click at [296, 428] on button at bounding box center [280, 425] width 38 height 25
click at [297, 425] on button at bounding box center [280, 425] width 38 height 25
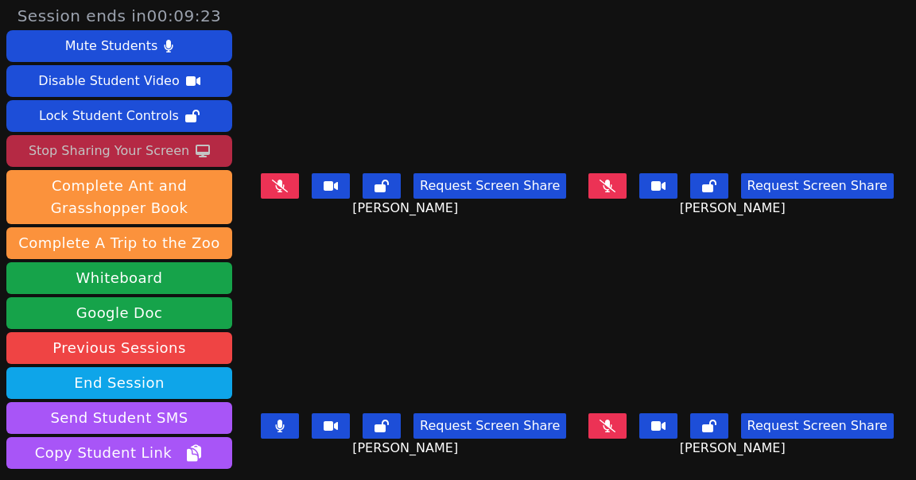
click at [297, 425] on button at bounding box center [280, 425] width 38 height 25
click at [611, 421] on icon at bounding box center [607, 426] width 16 height 13
click at [612, 432] on icon at bounding box center [608, 426] width 10 height 13
click at [618, 423] on button at bounding box center [607, 425] width 38 height 25
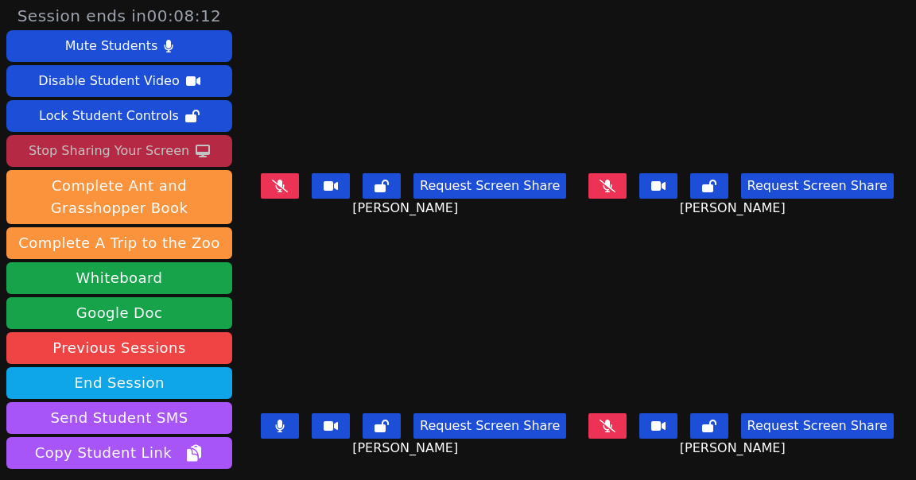
click at [618, 423] on button at bounding box center [607, 425] width 38 height 25
click at [285, 424] on icon at bounding box center [280, 426] width 9 height 13
click at [285, 425] on icon at bounding box center [280, 426] width 9 height 13
click at [612, 189] on icon at bounding box center [608, 186] width 10 height 13
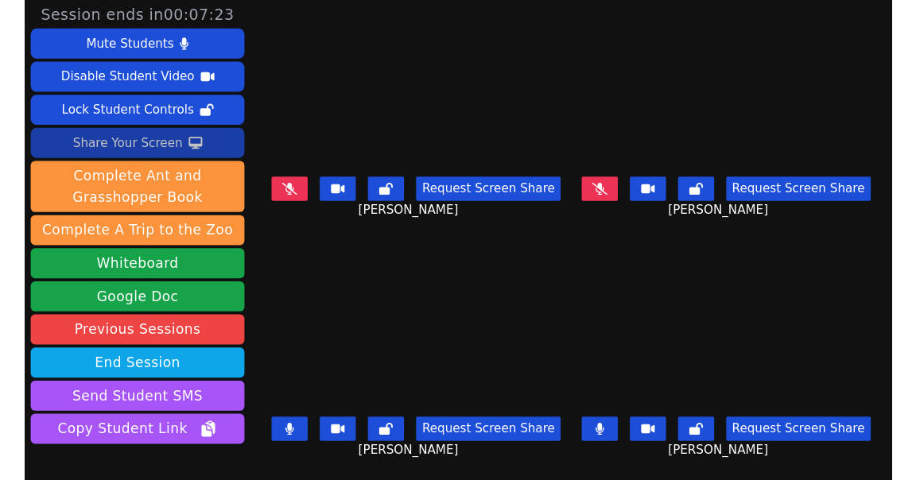
scroll to position [99, 0]
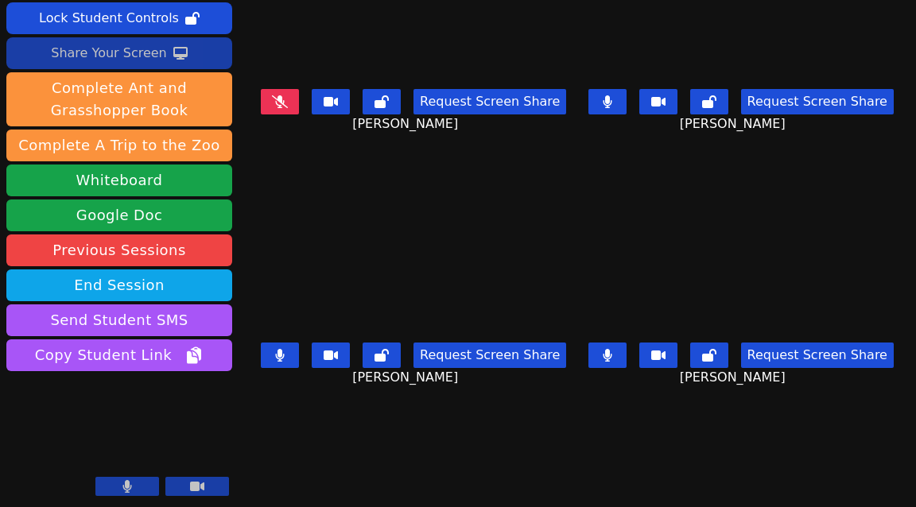
click at [609, 105] on button at bounding box center [607, 101] width 38 height 25
click at [298, 354] on button at bounding box center [280, 355] width 38 height 25
click at [148, 53] on div "Share Your Screen" at bounding box center [109, 53] width 116 height 25
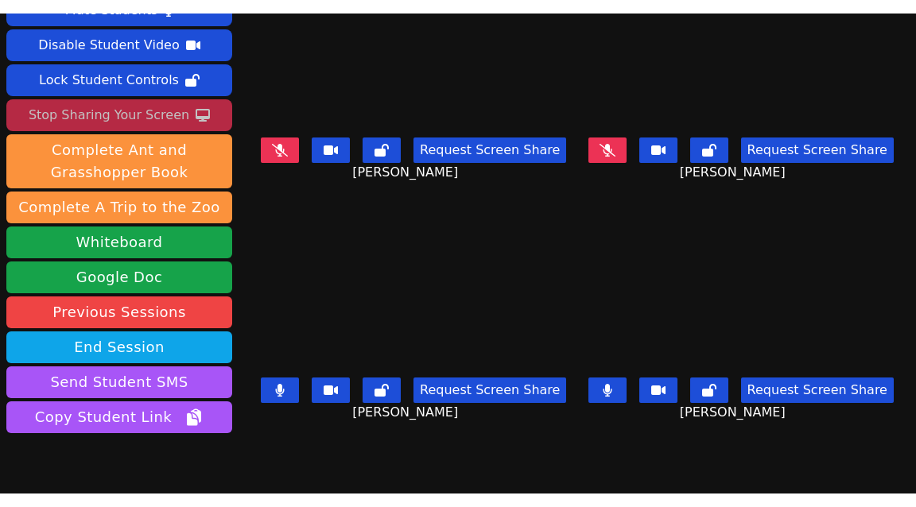
scroll to position [31, 0]
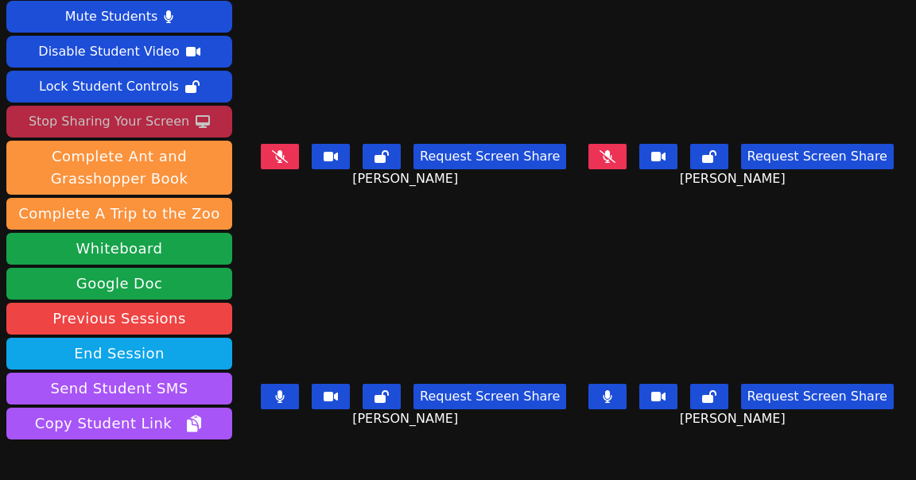
click at [285, 398] on icon at bounding box center [280, 396] width 9 height 13
click at [611, 397] on icon at bounding box center [607, 396] width 9 height 13
click at [285, 402] on icon at bounding box center [280, 396] width 9 height 13
click at [299, 166] on button at bounding box center [280, 156] width 38 height 25
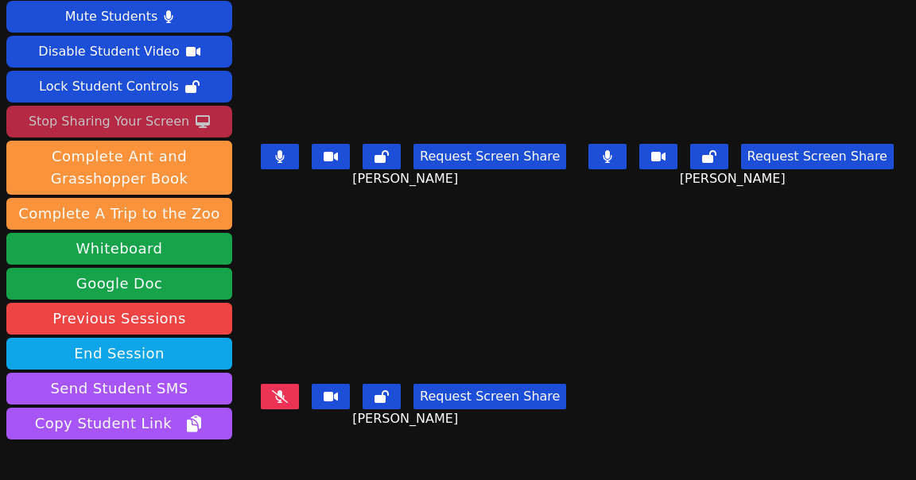
click at [299, 159] on button at bounding box center [280, 156] width 38 height 25
click at [286, 401] on icon at bounding box center [280, 396] width 16 height 13
click at [618, 157] on button at bounding box center [607, 156] width 38 height 25
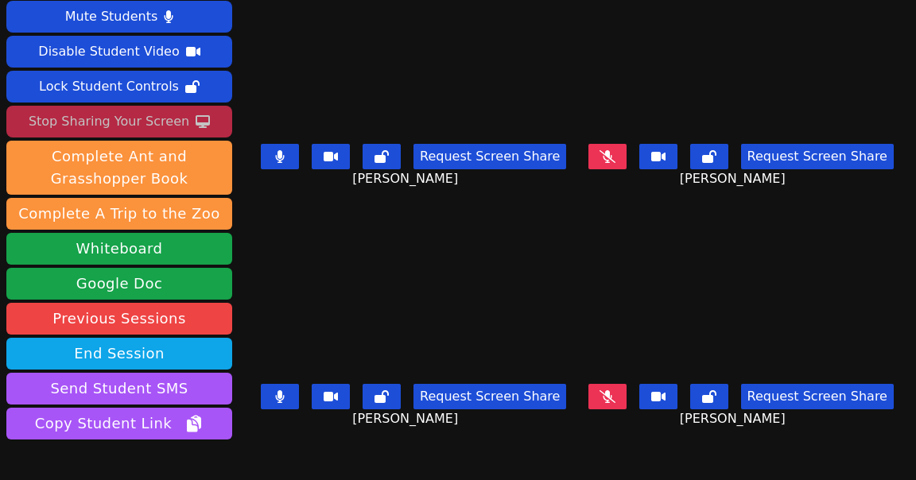
click at [299, 152] on button at bounding box center [280, 156] width 38 height 25
click at [298, 147] on button at bounding box center [280, 156] width 38 height 25
click at [293, 403] on button at bounding box center [280, 396] width 38 height 25
click at [622, 394] on button at bounding box center [607, 396] width 38 height 25
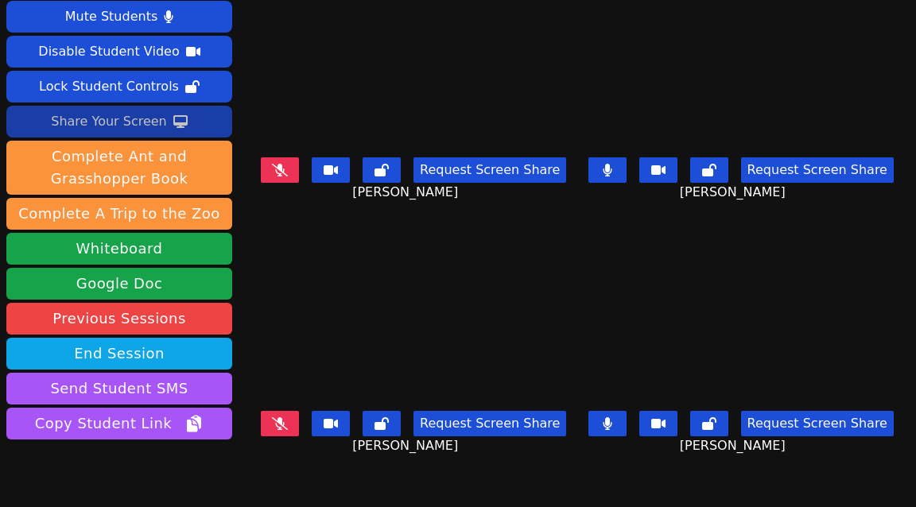
click at [123, 122] on div "Share Your Screen" at bounding box center [109, 121] width 116 height 25
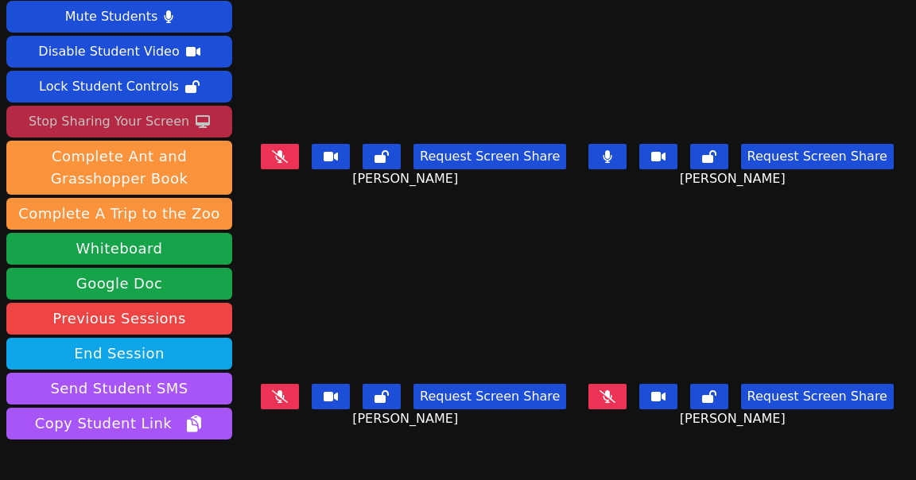
click at [288, 154] on icon at bounding box center [280, 156] width 16 height 13
click at [616, 164] on button at bounding box center [607, 156] width 38 height 25
click at [285, 156] on icon at bounding box center [280, 156] width 9 height 13
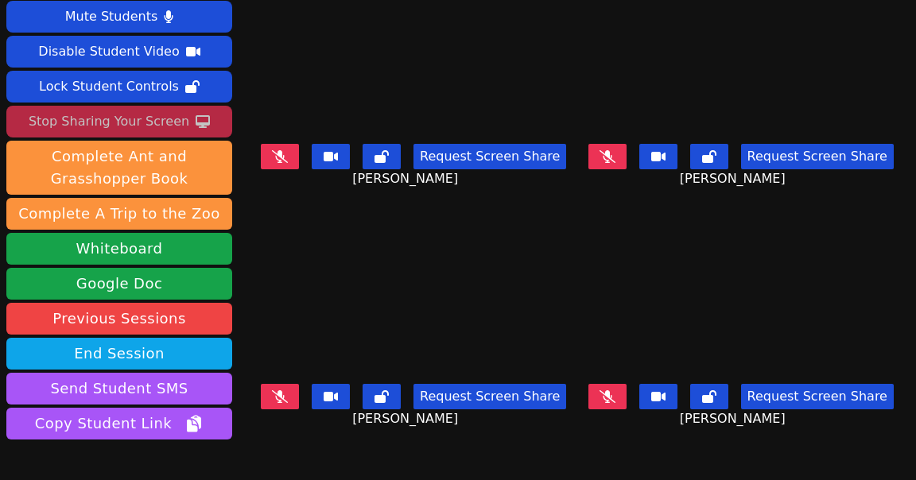
click at [614, 156] on icon at bounding box center [607, 156] width 16 height 13
click at [618, 397] on button at bounding box center [607, 396] width 38 height 25
click at [614, 158] on button at bounding box center [607, 156] width 38 height 25
click at [288, 392] on icon at bounding box center [280, 396] width 16 height 13
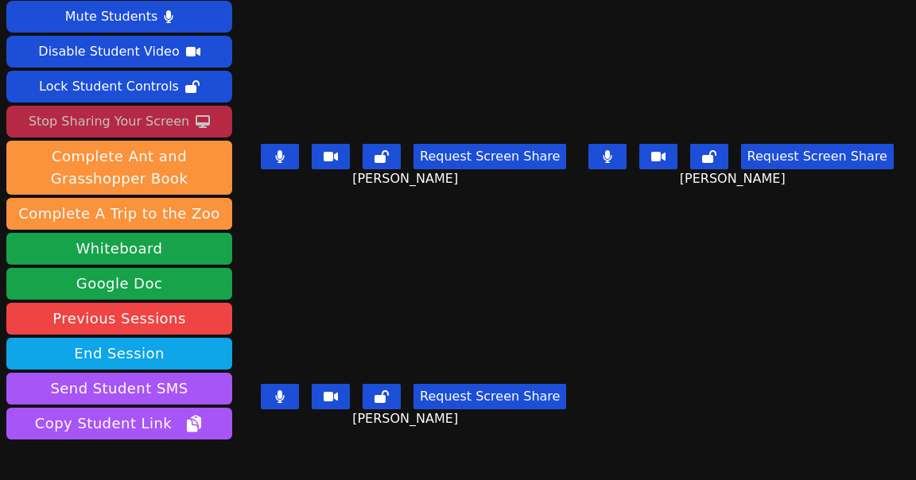
click at [299, 155] on button at bounding box center [280, 156] width 38 height 25
click at [299, 396] on button at bounding box center [280, 396] width 38 height 25
click at [278, 158] on button at bounding box center [280, 156] width 38 height 25
click at [286, 397] on icon at bounding box center [280, 396] width 16 height 13
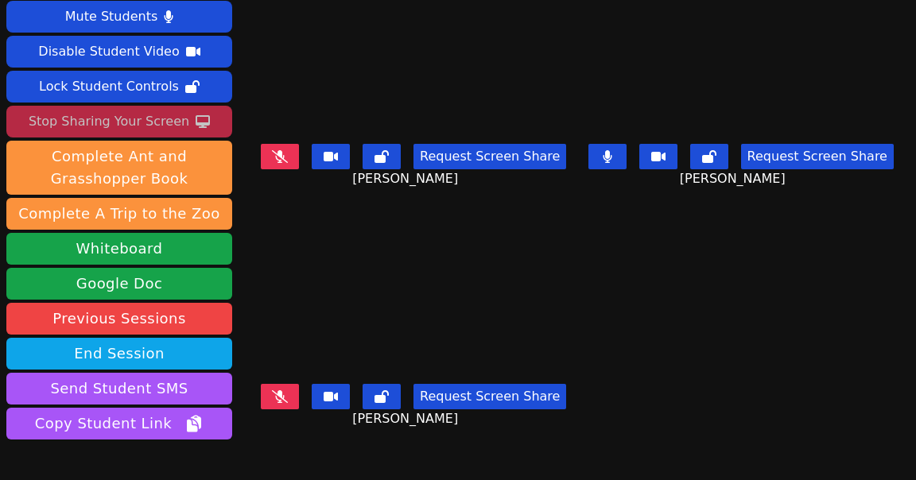
click at [286, 397] on icon at bounding box center [280, 396] width 16 height 13
click at [612, 164] on button at bounding box center [607, 156] width 38 height 25
click at [285, 161] on icon at bounding box center [280, 156] width 10 height 13
click at [288, 398] on icon at bounding box center [280, 396] width 16 height 13
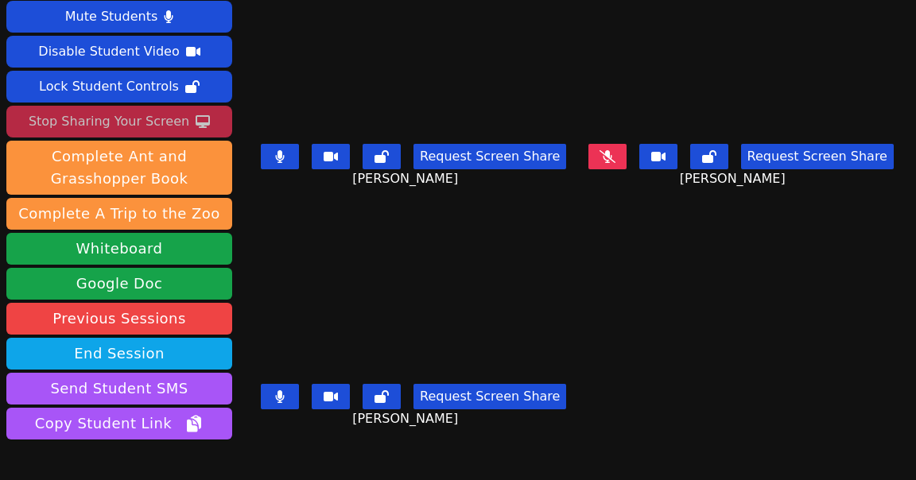
click at [285, 398] on icon at bounding box center [280, 396] width 10 height 13
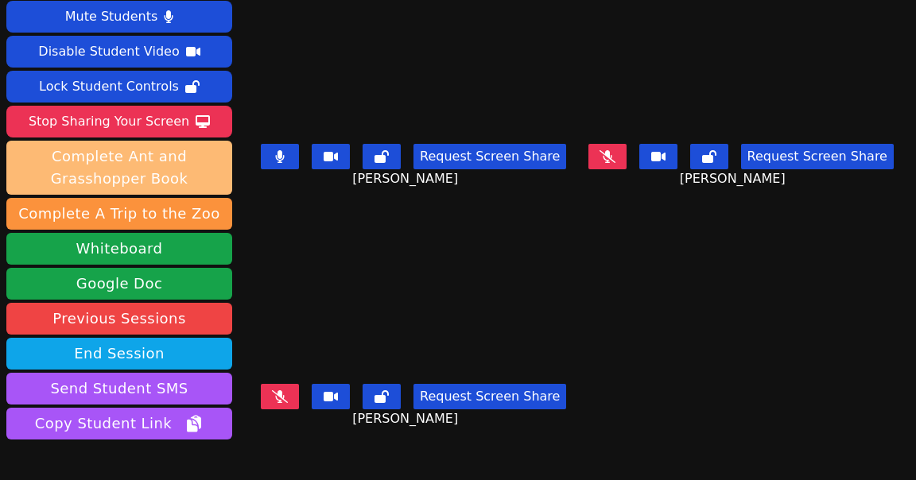
drag, startPoint x: 83, startPoint y: 120, endPoint x: 91, endPoint y: 150, distance: 31.4
click at [83, 121] on div "Stop Sharing Your Screen" at bounding box center [109, 121] width 161 height 25
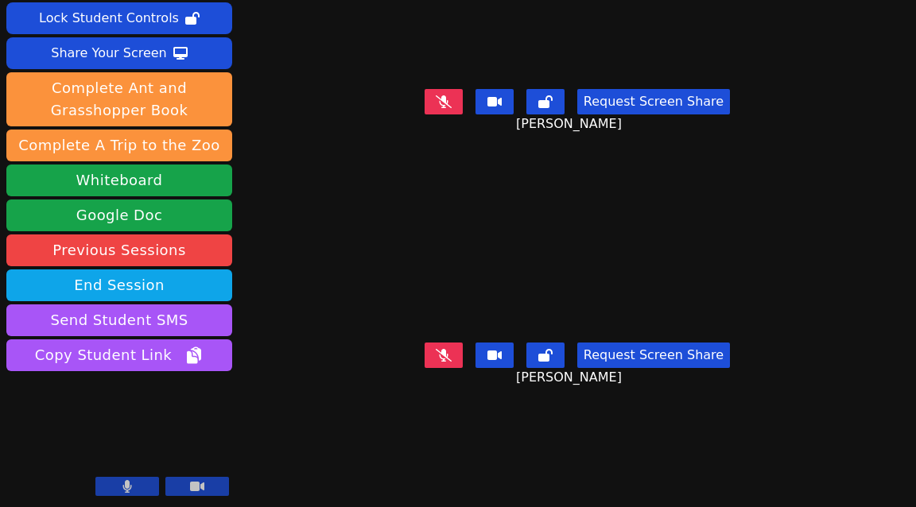
scroll to position [0, 0]
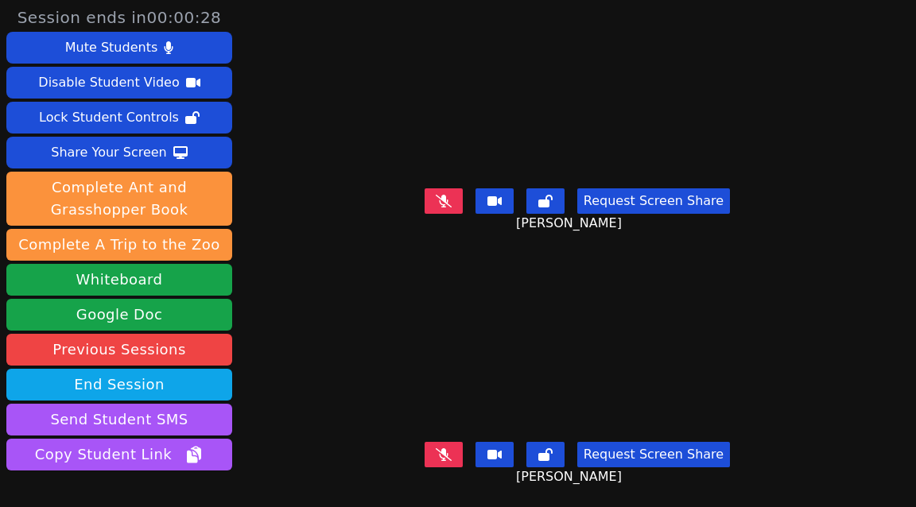
click at [449, 202] on icon at bounding box center [444, 201] width 16 height 13
click at [448, 458] on icon at bounding box center [444, 454] width 16 height 13
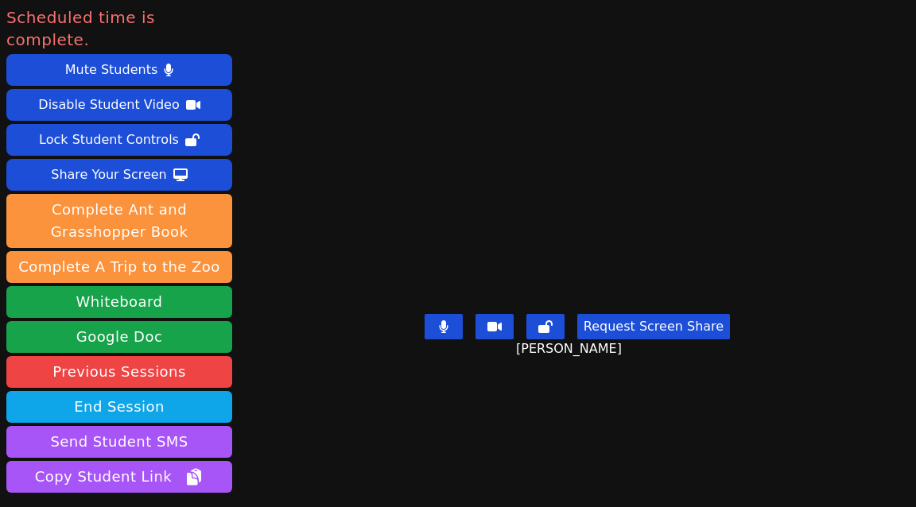
scroll to position [99, 0]
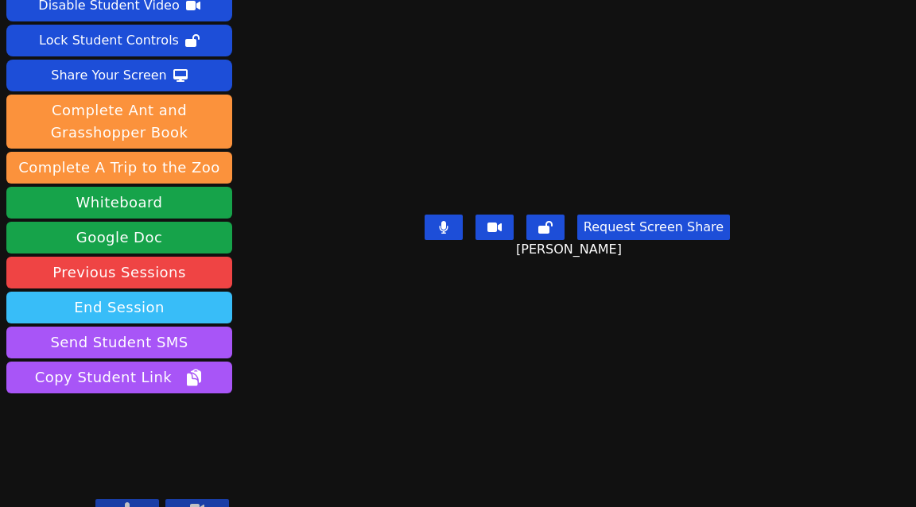
click at [160, 292] on button "End Session" at bounding box center [119, 308] width 226 height 32
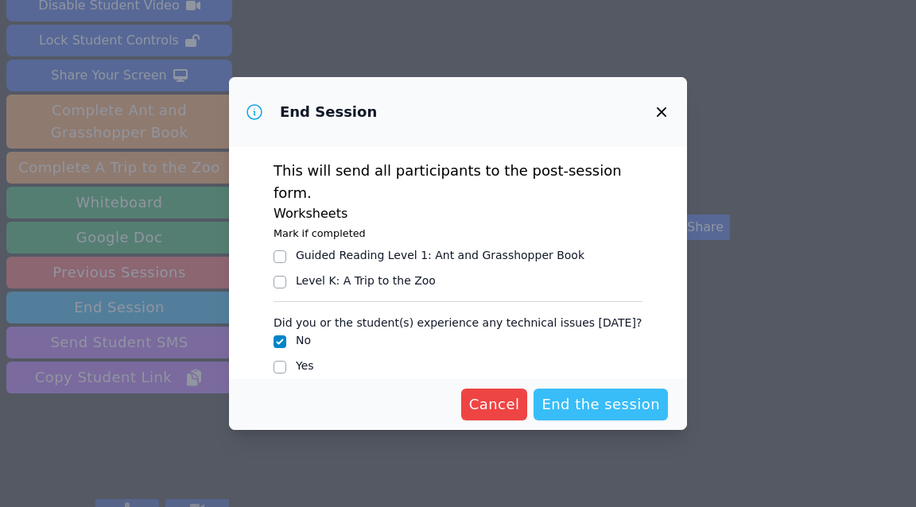
click at [596, 411] on span "End the session" at bounding box center [600, 404] width 118 height 22
click at [639, 273] on div "Level K : A Trip to the Zoo" at bounding box center [457, 282] width 369 height 19
click at [665, 114] on icon "button" at bounding box center [661, 112] width 19 height 19
click at [659, 113] on icon "button" at bounding box center [661, 112] width 19 height 19
click at [655, 113] on icon "button" at bounding box center [661, 112] width 19 height 19
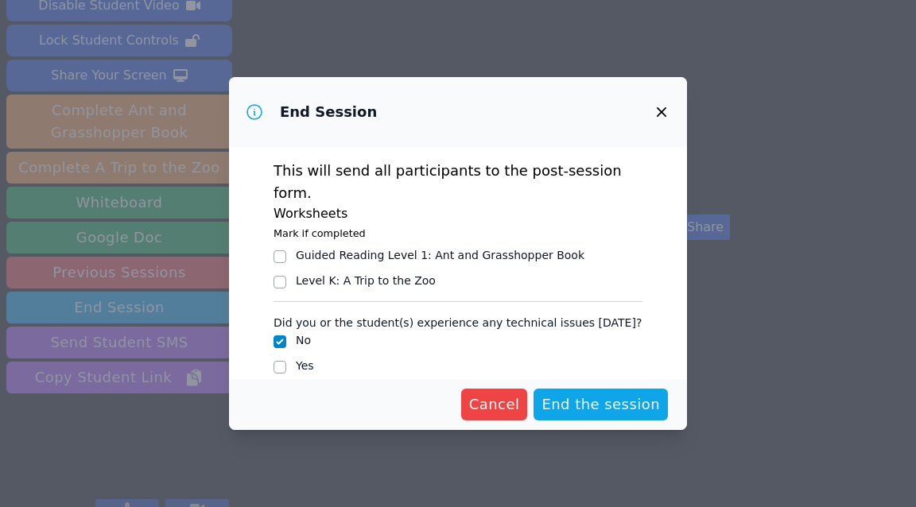
click at [657, 113] on icon "button" at bounding box center [661, 112] width 19 height 19
click at [473, 404] on span "Cancel" at bounding box center [494, 404] width 51 height 22
click at [500, 403] on span "Cancel" at bounding box center [494, 404] width 51 height 22
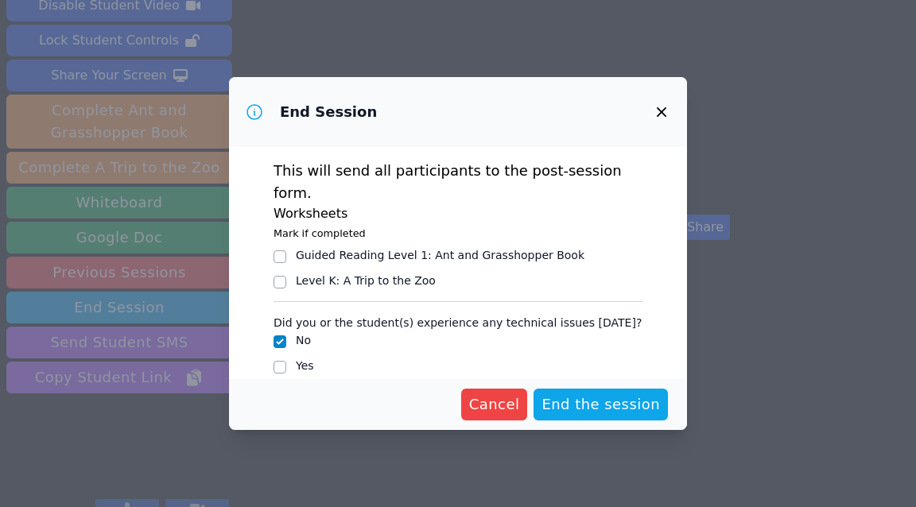
click at [253, 111] on icon at bounding box center [254, 112] width 19 height 19
click at [663, 113] on icon "button" at bounding box center [661, 112] width 19 height 19
click at [661, 114] on icon "button" at bounding box center [662, 112] width 10 height 10
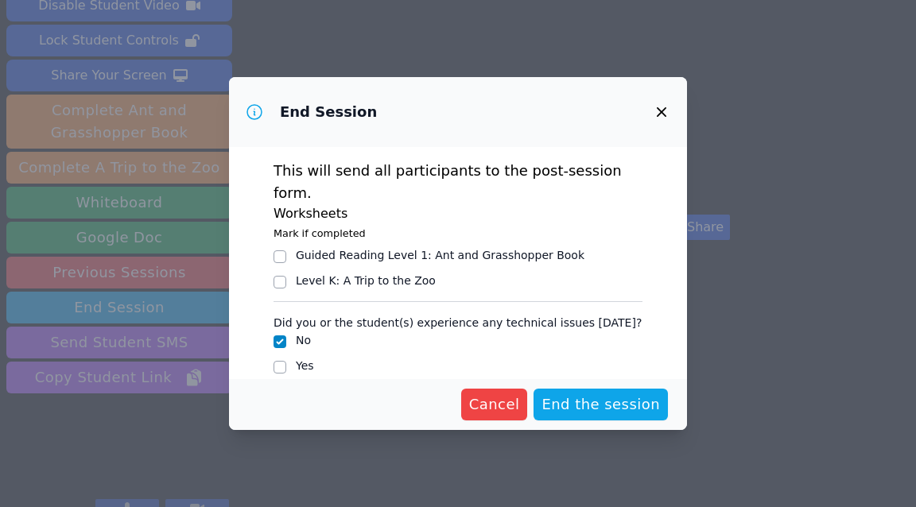
click at [570, 409] on span "End the session" at bounding box center [600, 404] width 118 height 22
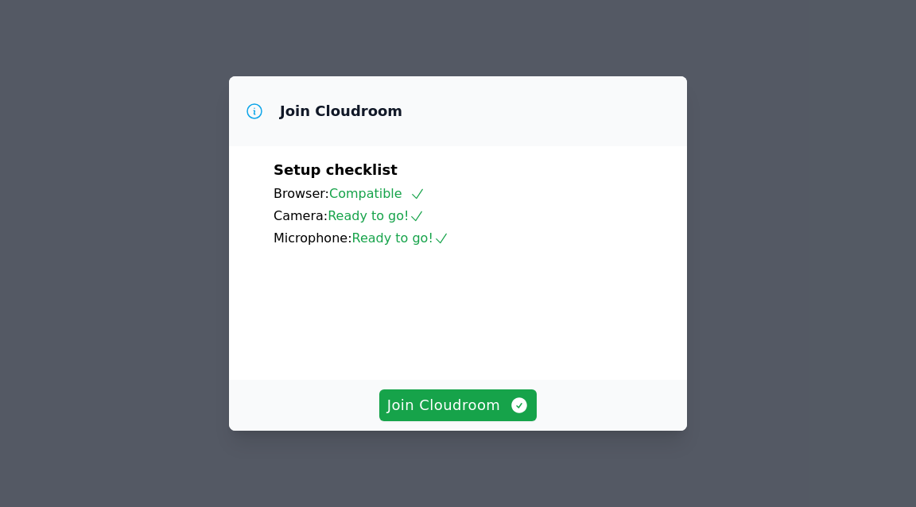
click at [206, 44] on div "Join Cloudroom Setup checklist Browser: Compatible Camera: Ready to go! Microph…" at bounding box center [458, 253] width 916 height 507
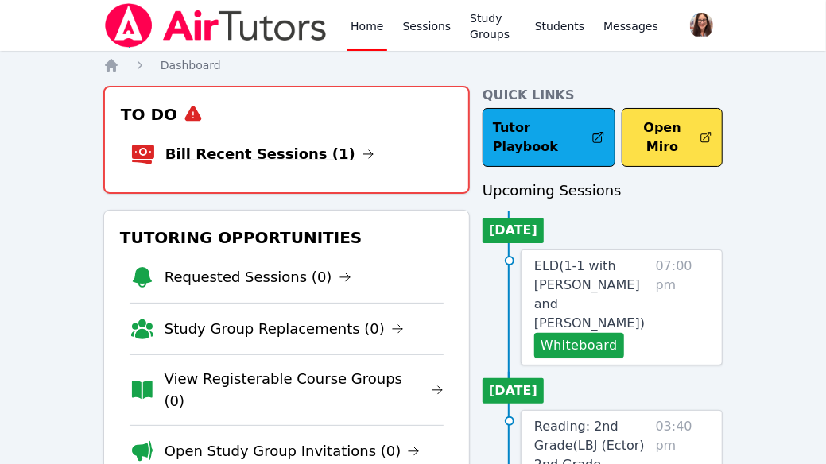
click at [278, 151] on link "Bill Recent Sessions (1)" at bounding box center [269, 154] width 209 height 22
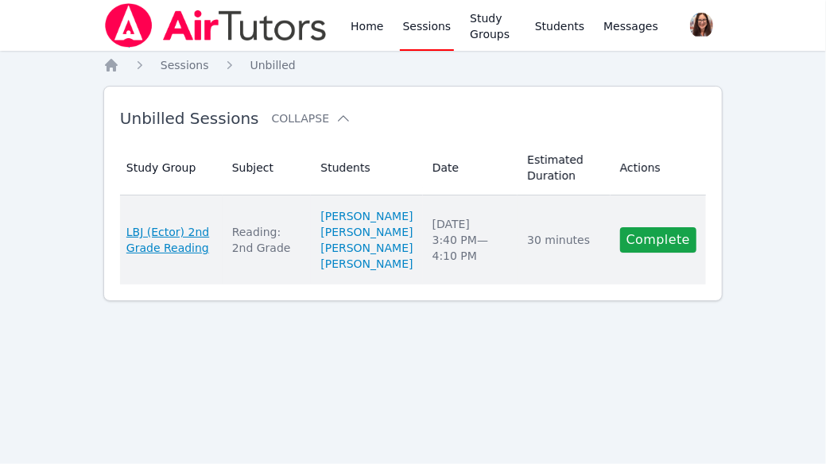
click at [167, 256] on span "LBJ (Ector) 2nd Grade Reading" at bounding box center [169, 240] width 87 height 32
